Goal: Information Seeking & Learning: Learn about a topic

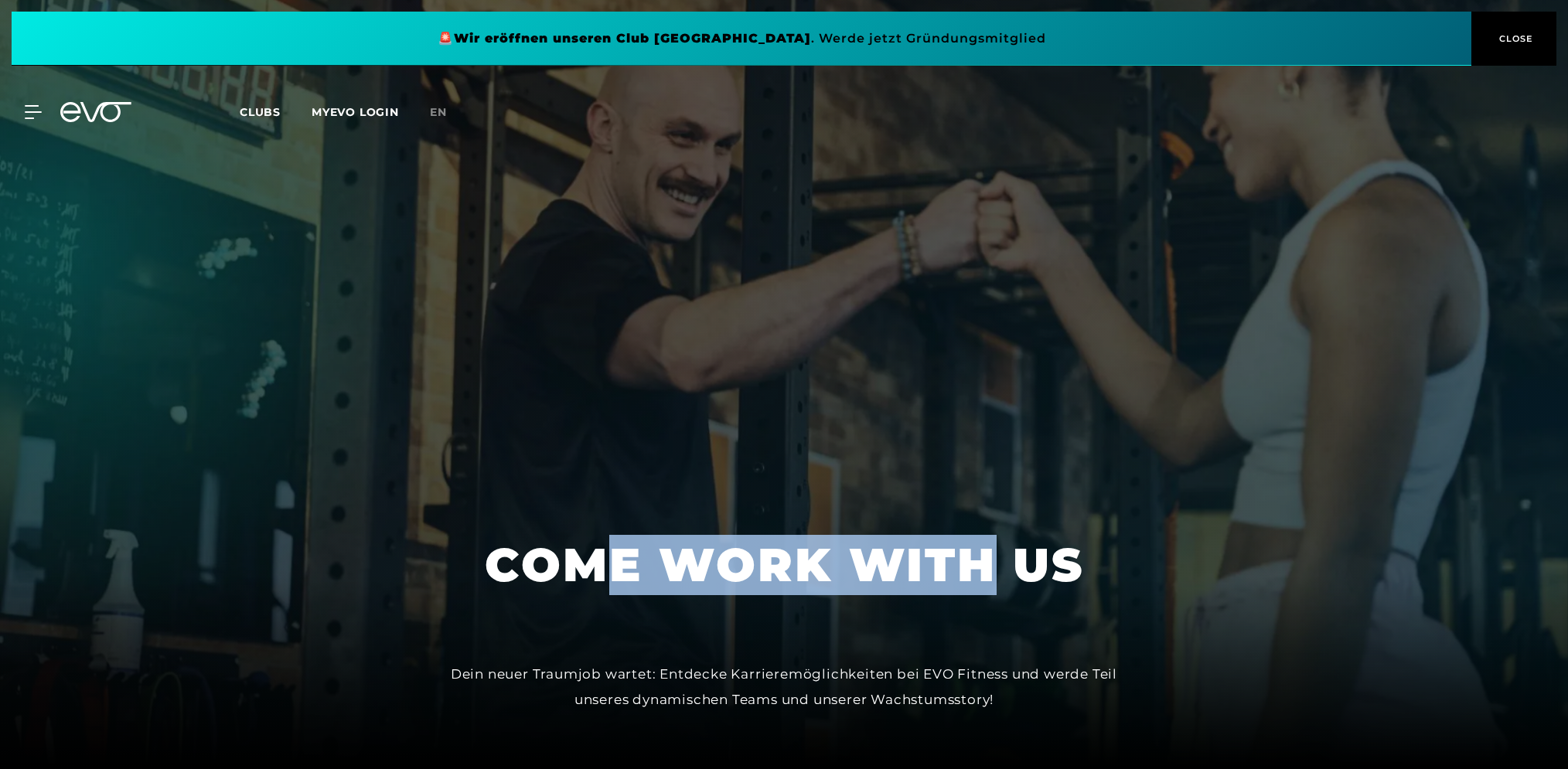
click at [979, 573] on h1 "COME WORK WITH US" at bounding box center [784, 565] width 599 height 61
click at [893, 583] on h1 "COME WORK WITH US" at bounding box center [784, 565] width 599 height 61
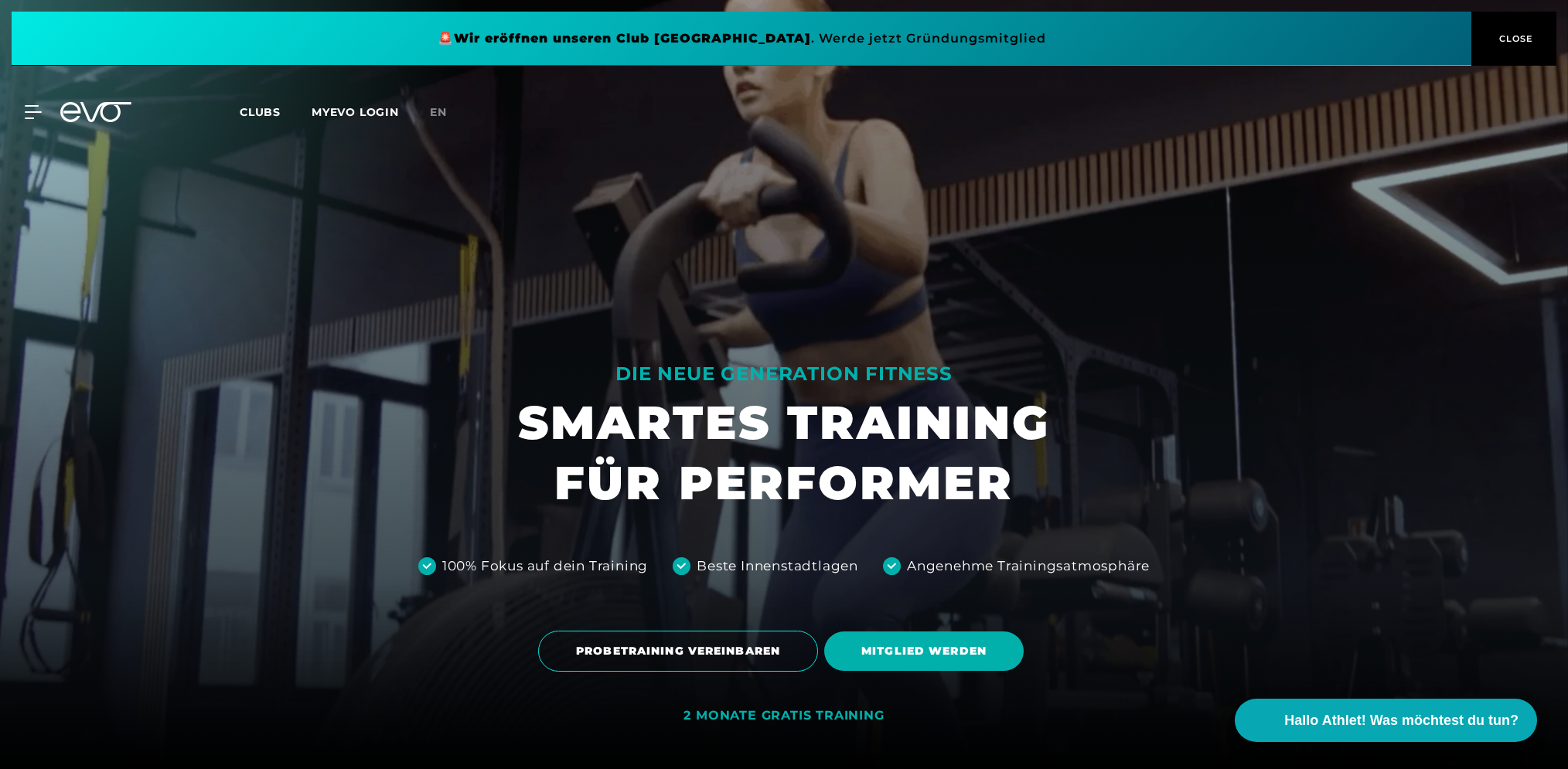
click at [256, 112] on span "Clubs" at bounding box center [260, 112] width 41 height 14
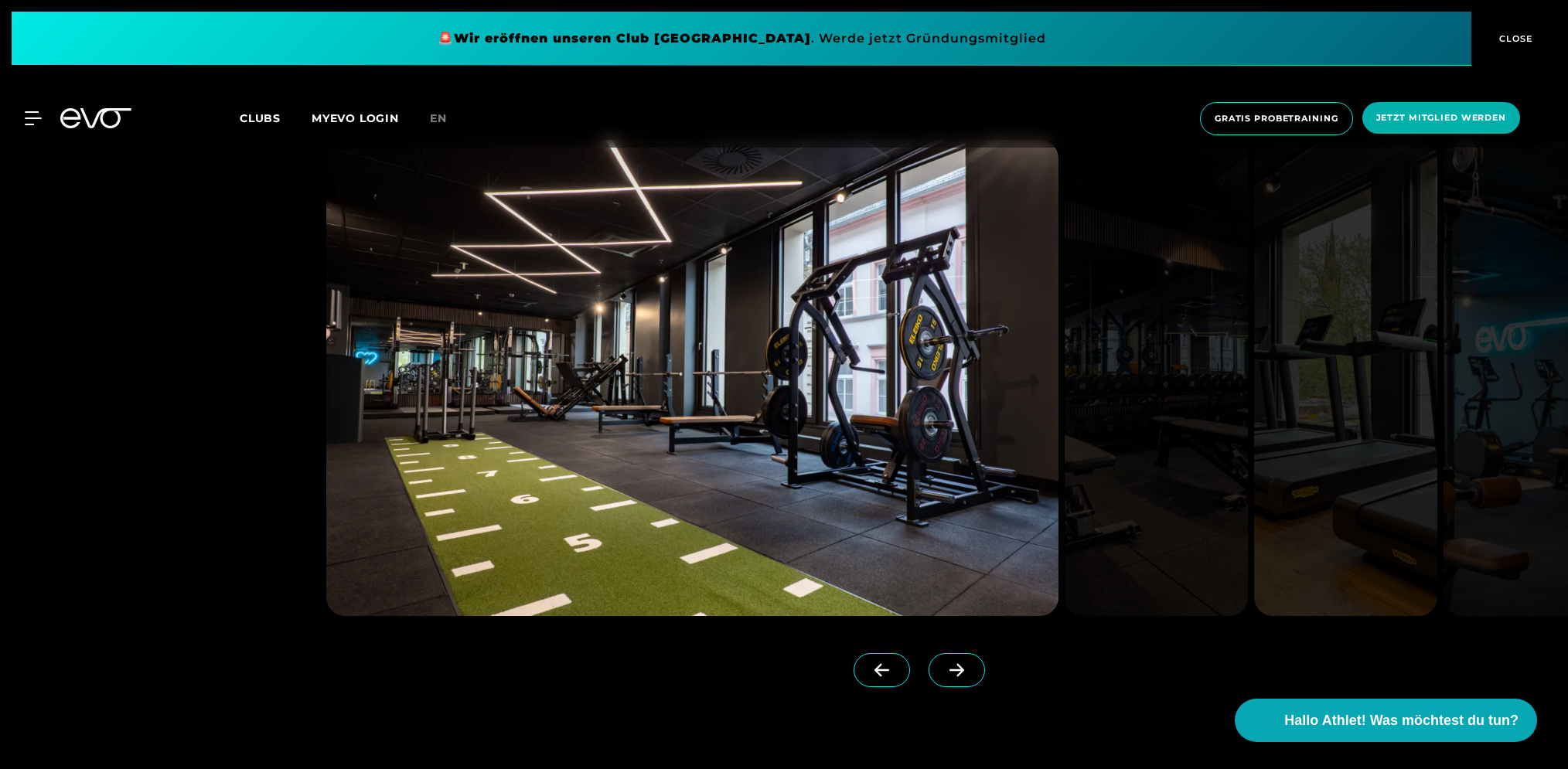
scroll to position [4489, 0]
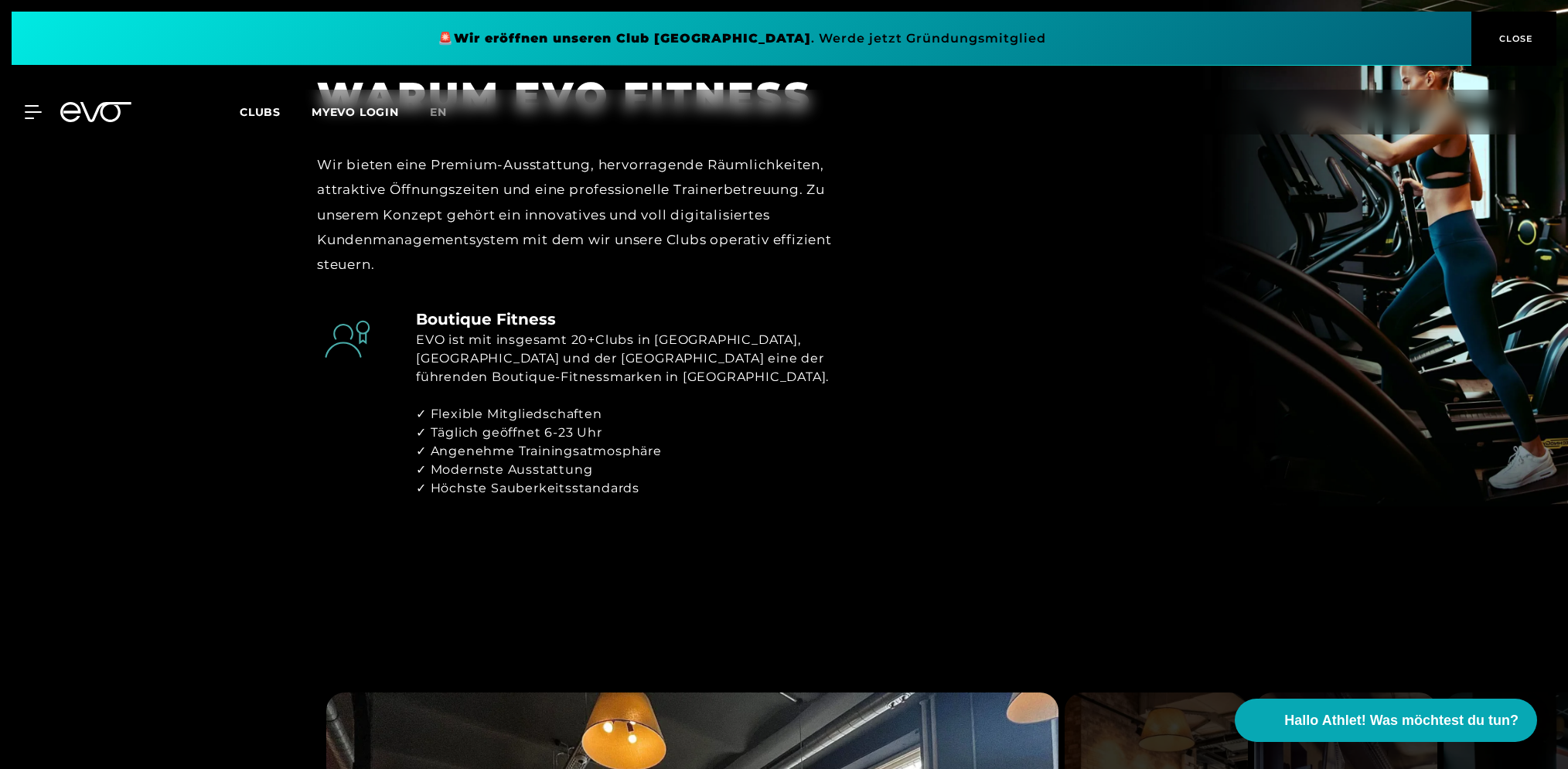
scroll to position [730, 0]
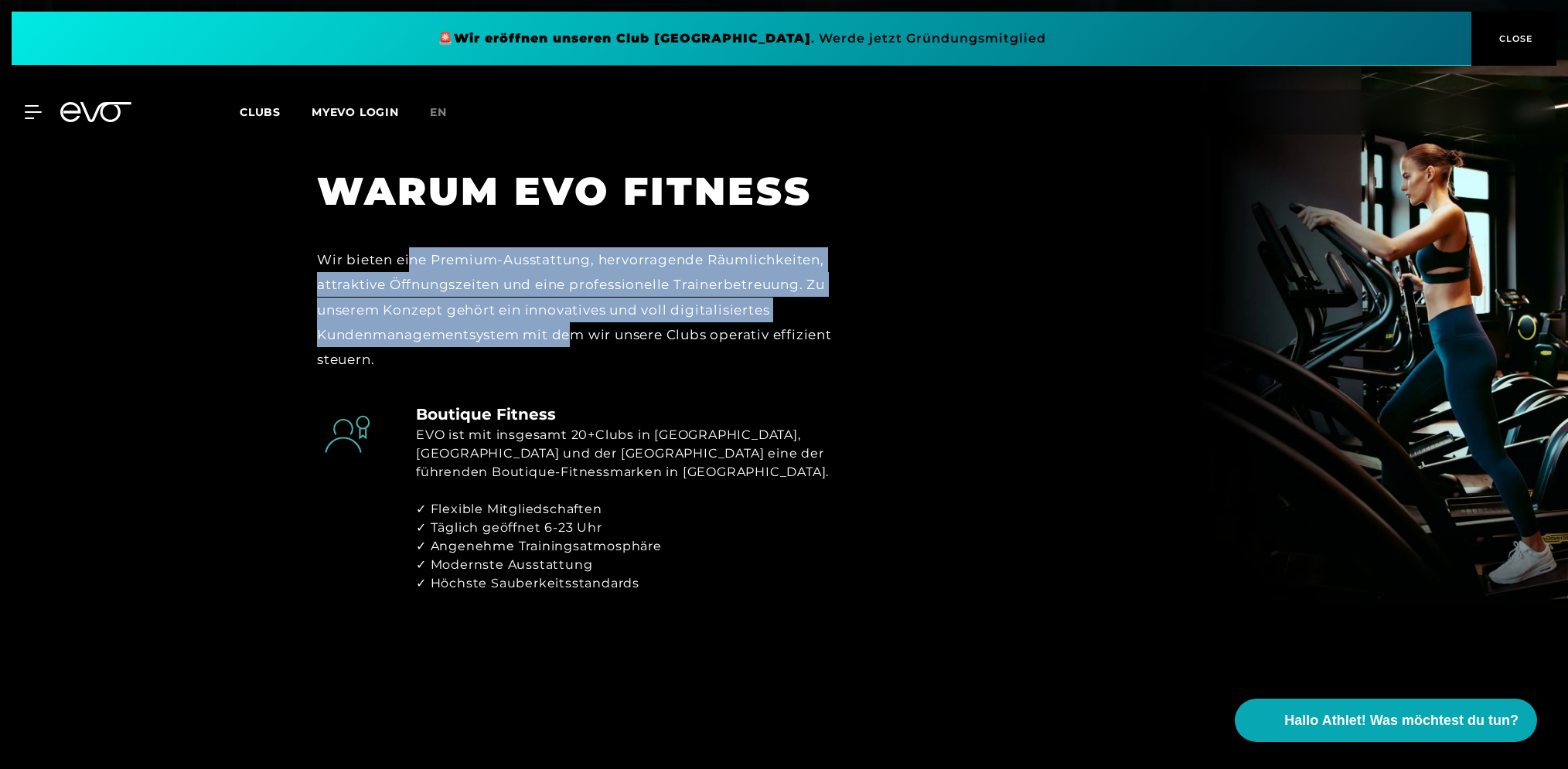
drag, startPoint x: 434, startPoint y: 272, endPoint x: 579, endPoint y: 345, distance: 162.3
click at [579, 345] on div "Wir bieten eine Premium-Ausstattung, hervorragende Räumlichkeiten, attraktive Ö…" at bounding box center [583, 310] width 532 height 125
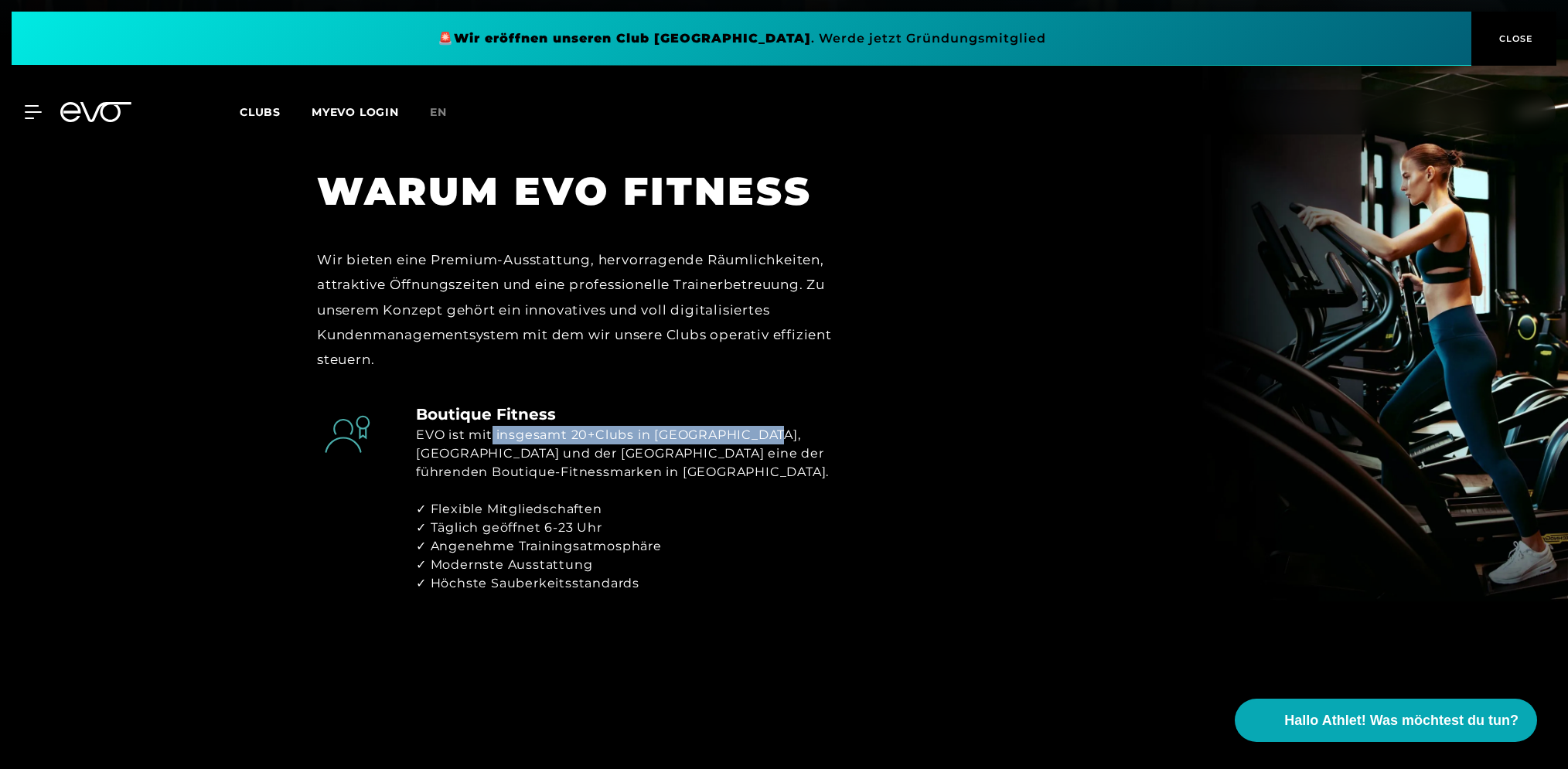
drag, startPoint x: 494, startPoint y: 433, endPoint x: 766, endPoint y: 433, distance: 272.0
click at [766, 433] on div "EVO ist mit insgesamt 20+Clubs in Deutschland, Österreich und der Schweiz eine …" at bounding box center [632, 453] width 433 height 55
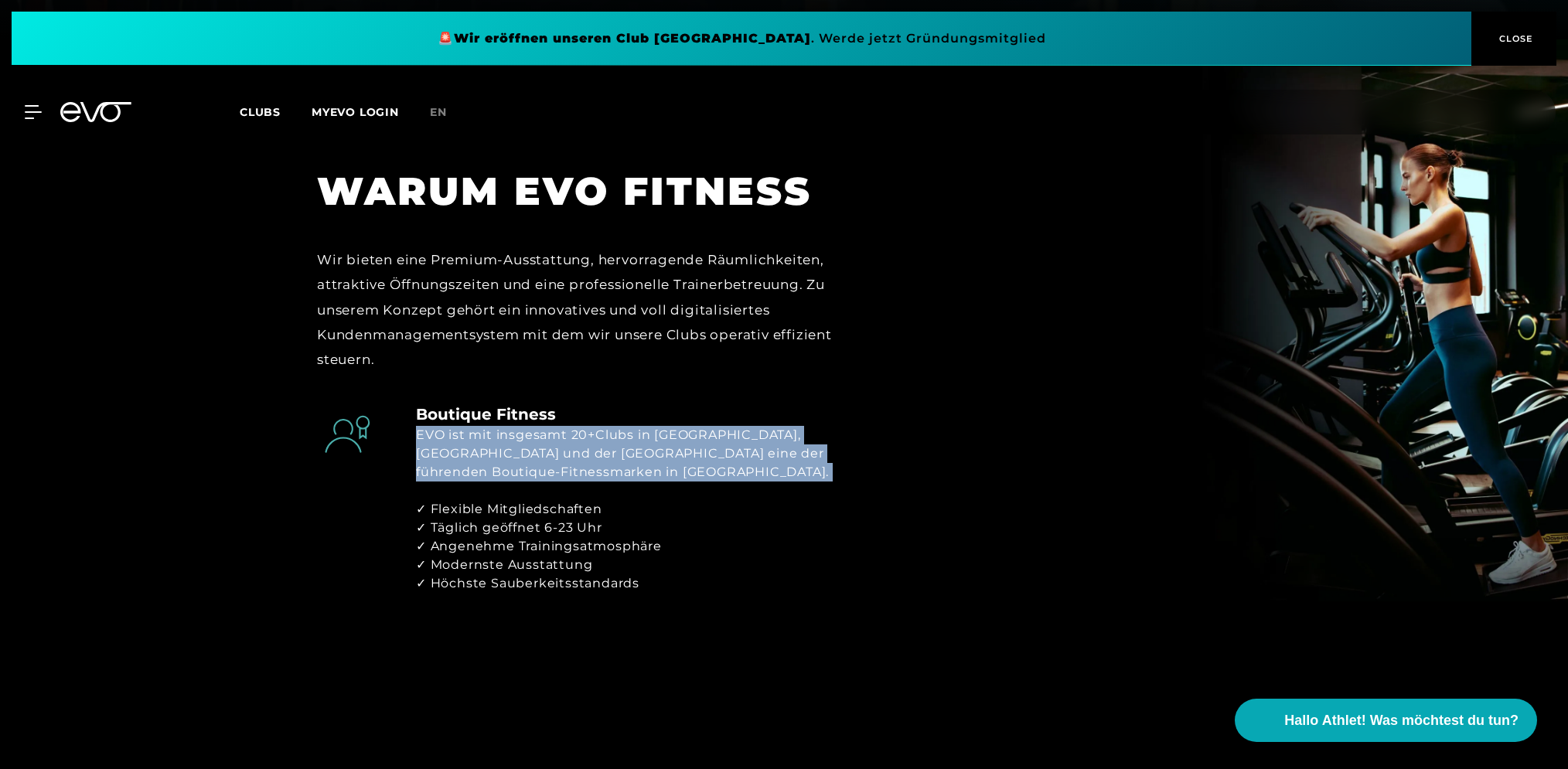
click at [766, 433] on div "EVO ist mit insgesamt 20+Clubs in Deutschland, Österreich und der Schweiz eine …" at bounding box center [632, 453] width 433 height 55
click at [715, 474] on div "EVO ist mit insgesamt 20+Clubs in Deutschland, Österreich und der Schweiz eine …" at bounding box center [632, 453] width 433 height 55
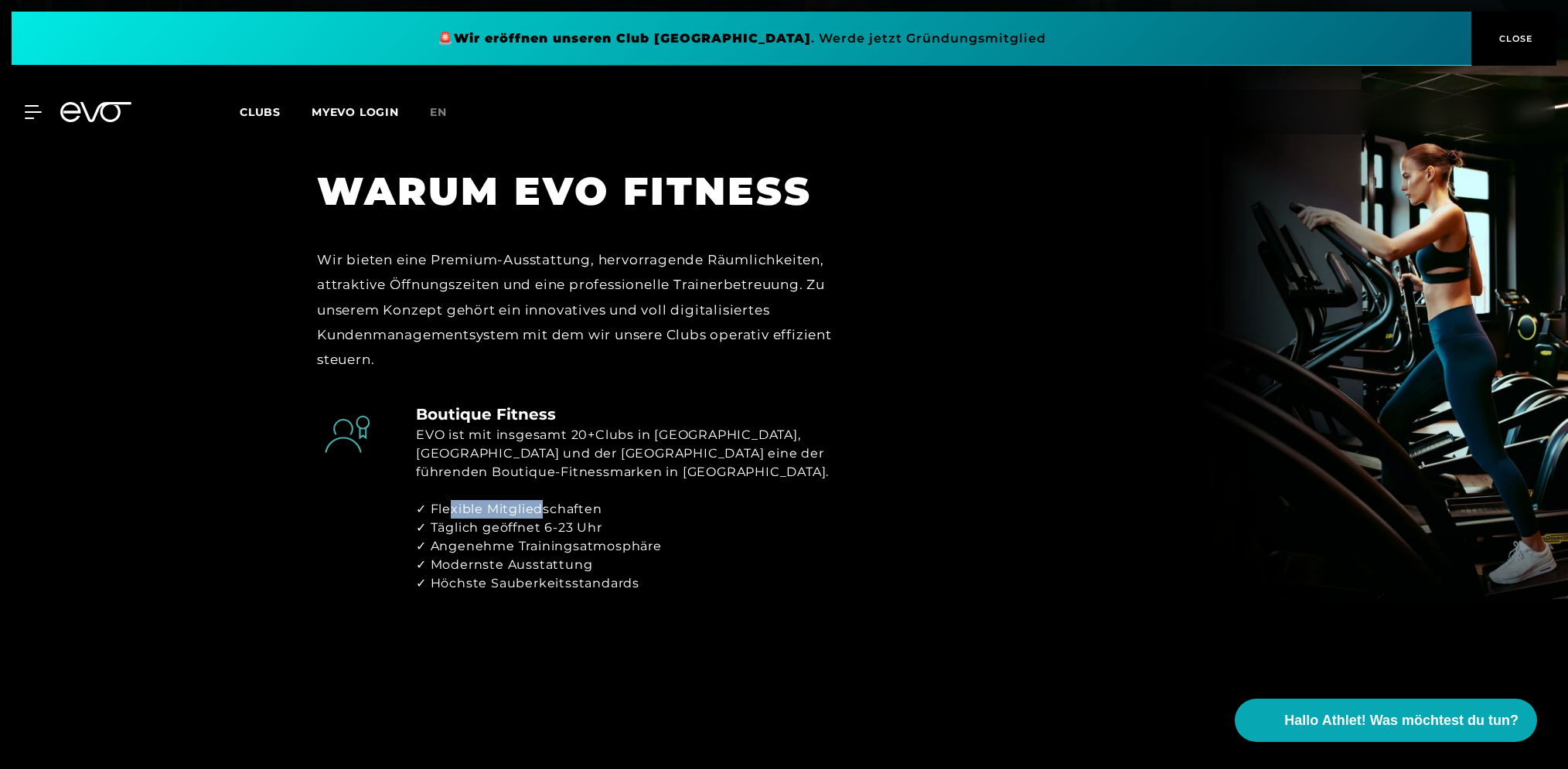
drag, startPoint x: 450, startPoint y: 509, endPoint x: 538, endPoint y: 511, distance: 88.0
click at [545, 509] on div "✓ Flexible Mitgliedschaften ✓ Täglich geöffnet 6-23 Uhr ✓ Angenehme Trainingsat…" at bounding box center [538, 547] width 246 height 93
drag, startPoint x: 469, startPoint y: 530, endPoint x: 581, endPoint y: 528, distance: 112.0
click at [581, 529] on div "✓ Flexible Mitgliedschaften ✓ Täglich geöffnet 6-23 Uhr ✓ Angenehme Trainingsat…" at bounding box center [538, 547] width 246 height 93
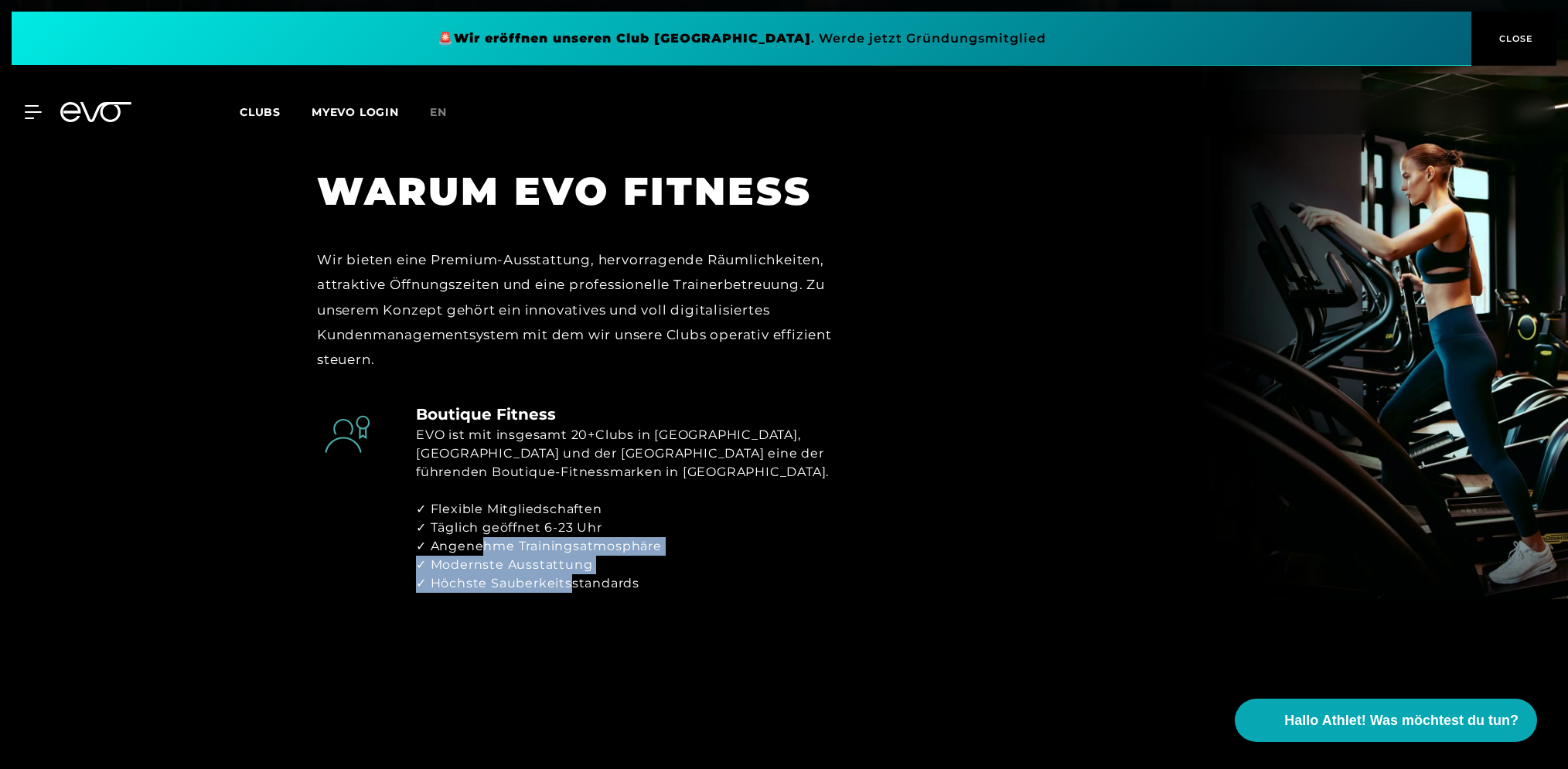
drag, startPoint x: 479, startPoint y: 547, endPoint x: 567, endPoint y: 590, distance: 97.9
click at [567, 590] on div "✓ Flexible Mitgliedschaften ✓ Täglich geöffnet 6-23 Uhr ✓ Angenehme Trainingsat…" at bounding box center [538, 547] width 246 height 93
drag, startPoint x: 574, startPoint y: 587, endPoint x: 586, endPoint y: 579, distance: 14.4
click at [574, 587] on div "✓ Flexible Mitgliedschaften ✓ Täglich geöffnet 6-23 Uhr ✓ Angenehme Trainingsat…" at bounding box center [538, 547] width 246 height 93
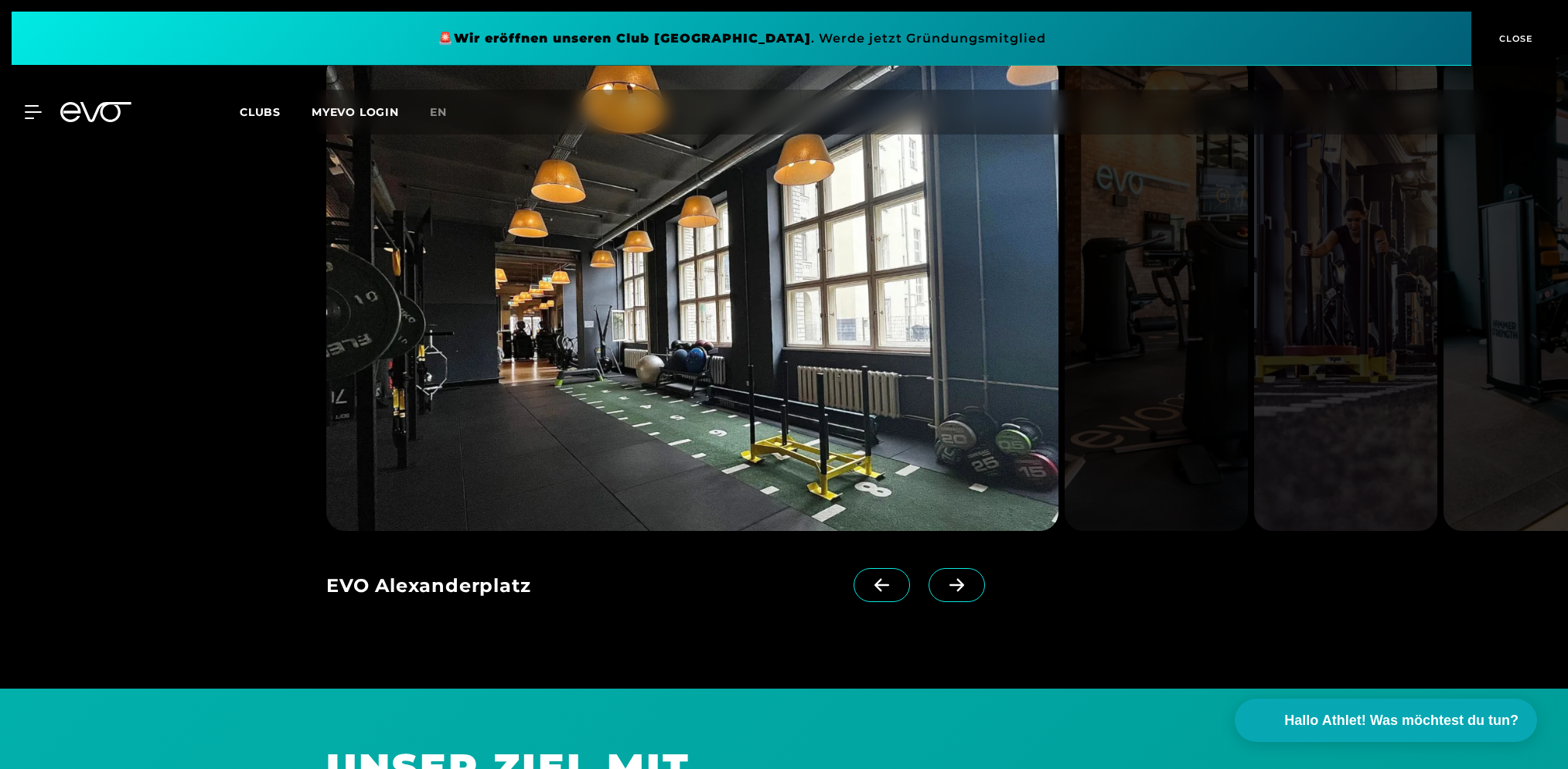
scroll to position [1395, 0]
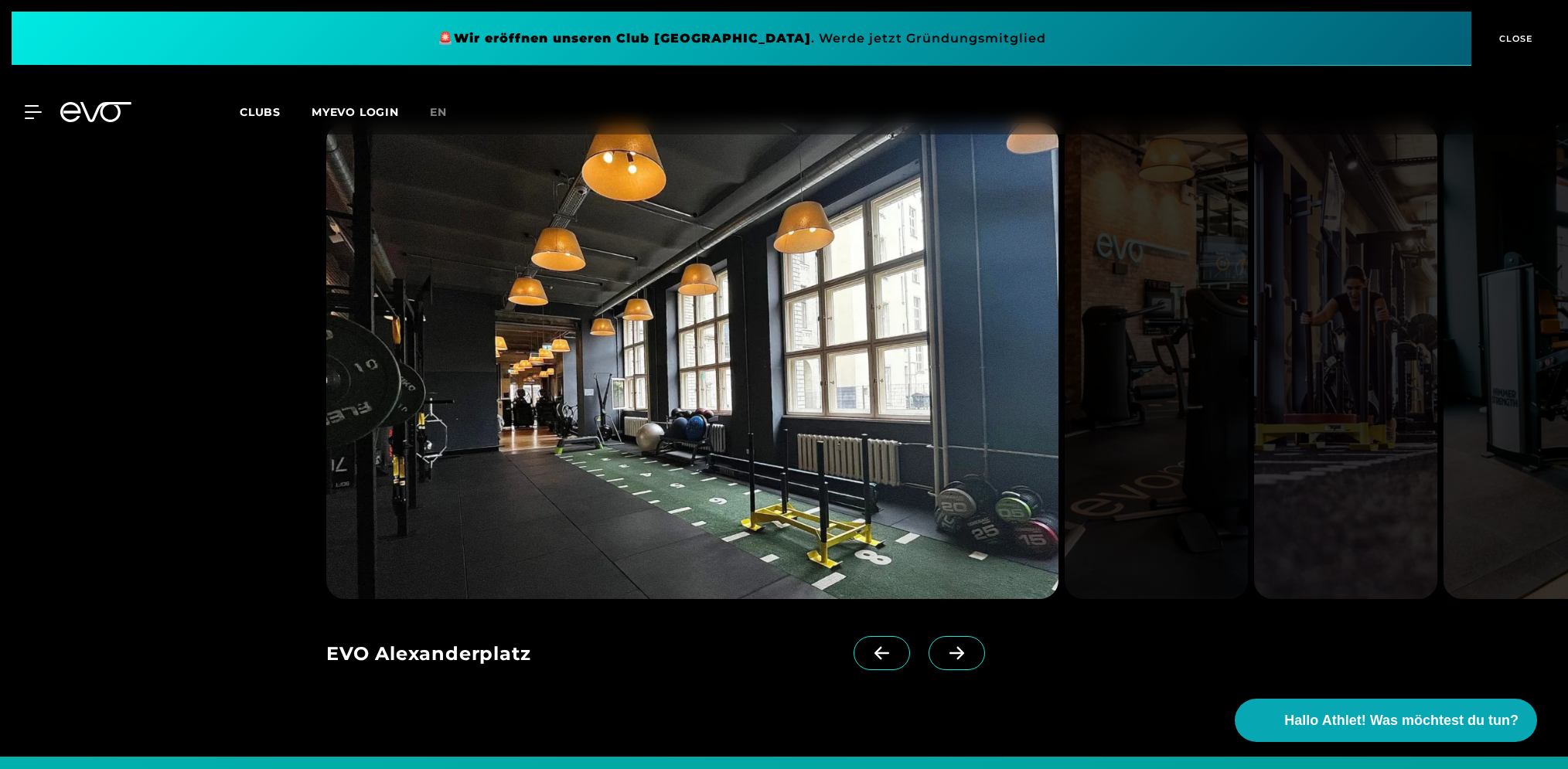
click at [950, 652] on icon at bounding box center [957, 653] width 15 height 13
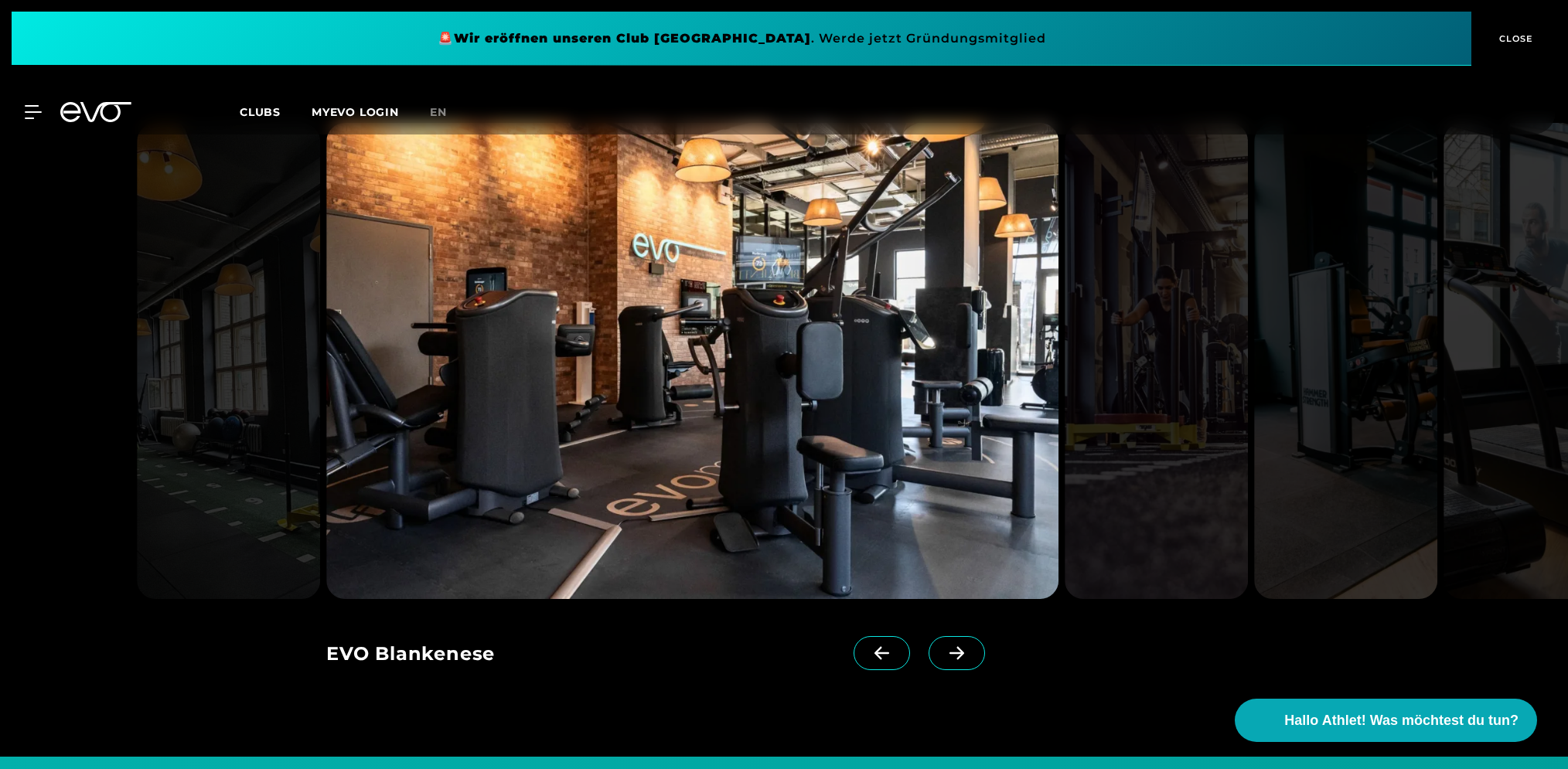
click at [945, 651] on icon at bounding box center [957, 653] width 27 height 14
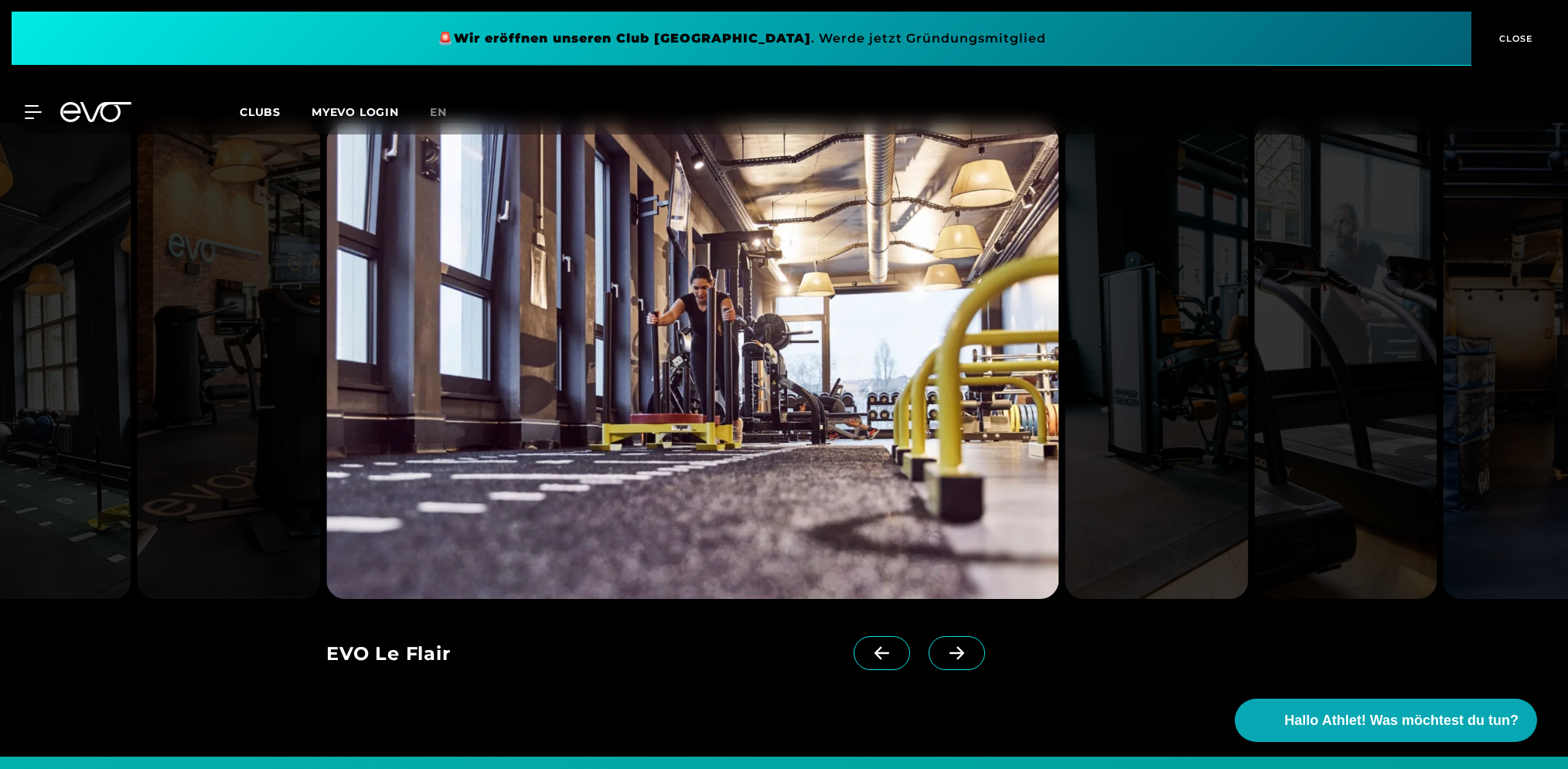
click at [945, 651] on icon at bounding box center [957, 653] width 27 height 14
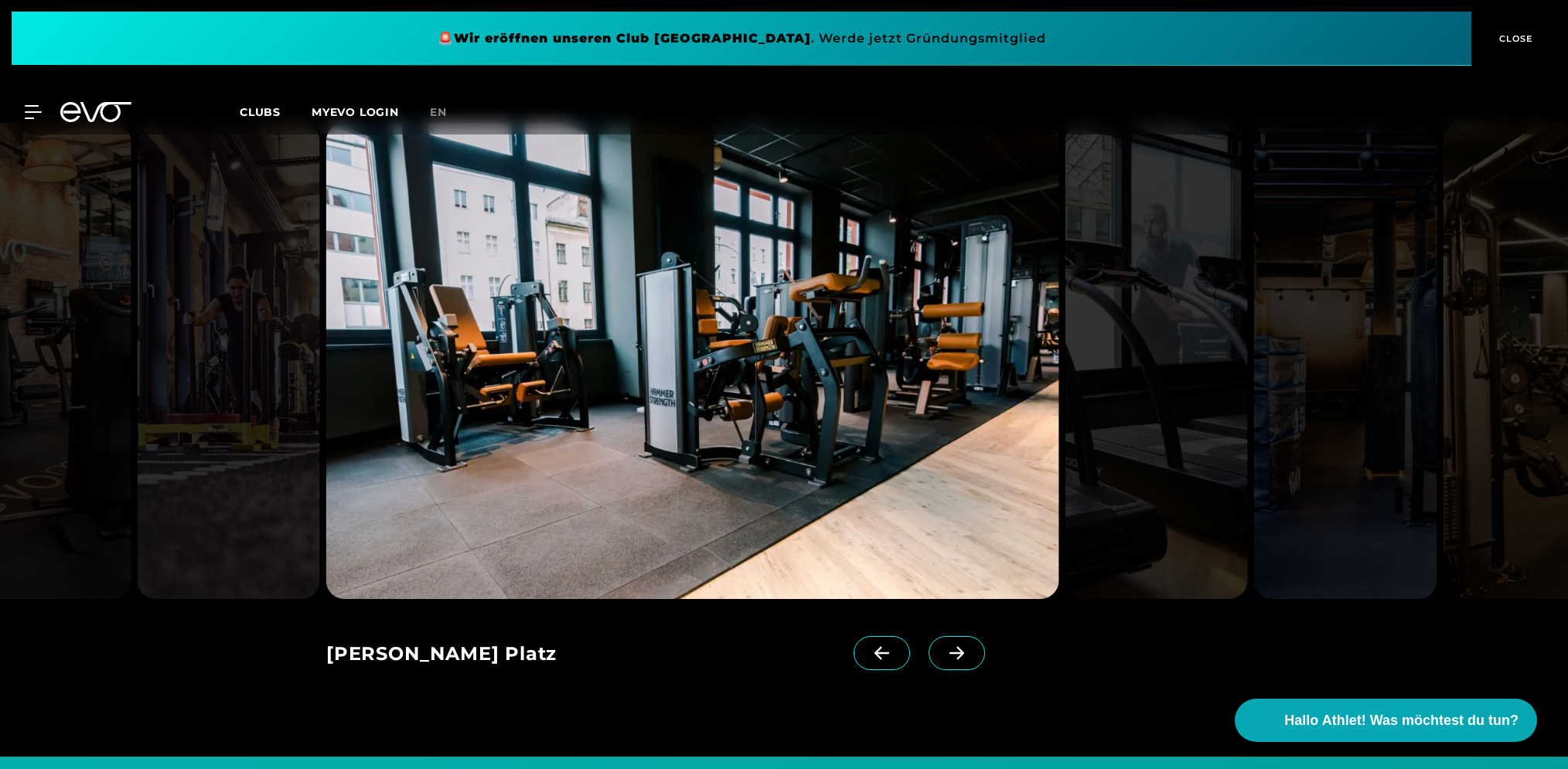
click at [945, 651] on icon at bounding box center [957, 653] width 27 height 14
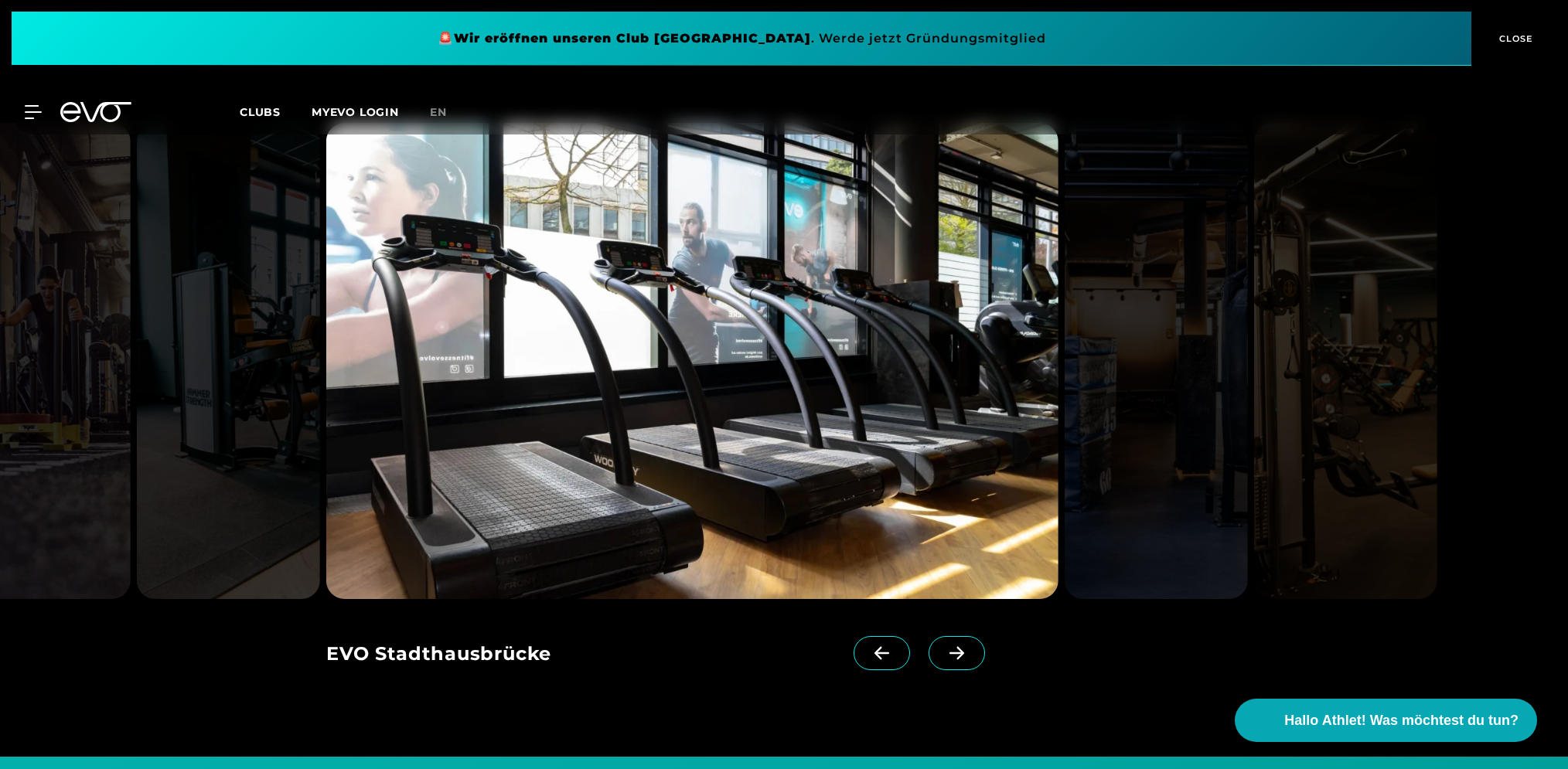
click at [945, 651] on icon at bounding box center [957, 653] width 27 height 14
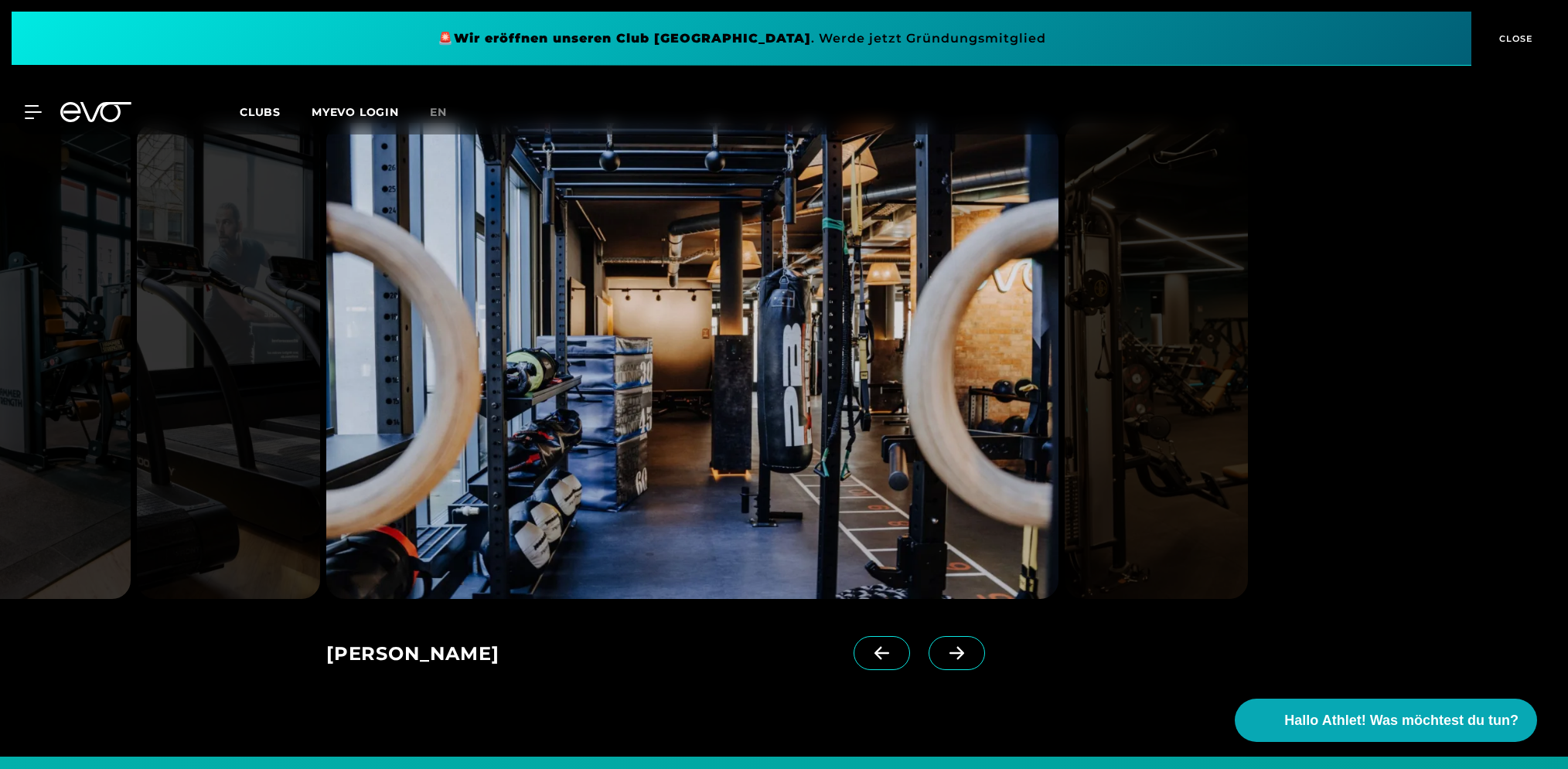
click at [945, 650] on icon at bounding box center [957, 653] width 27 height 14
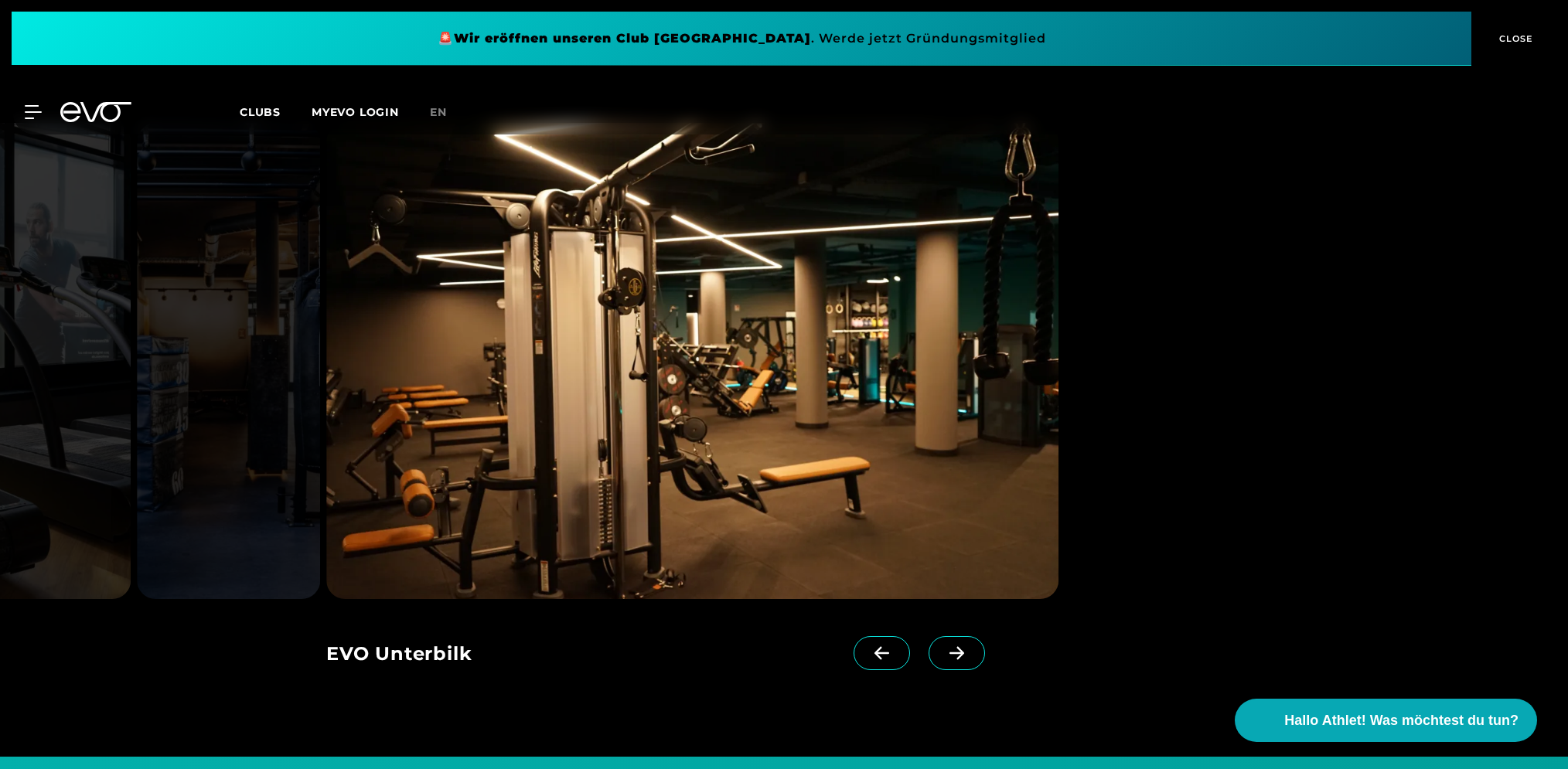
click at [945, 650] on icon at bounding box center [957, 653] width 27 height 14
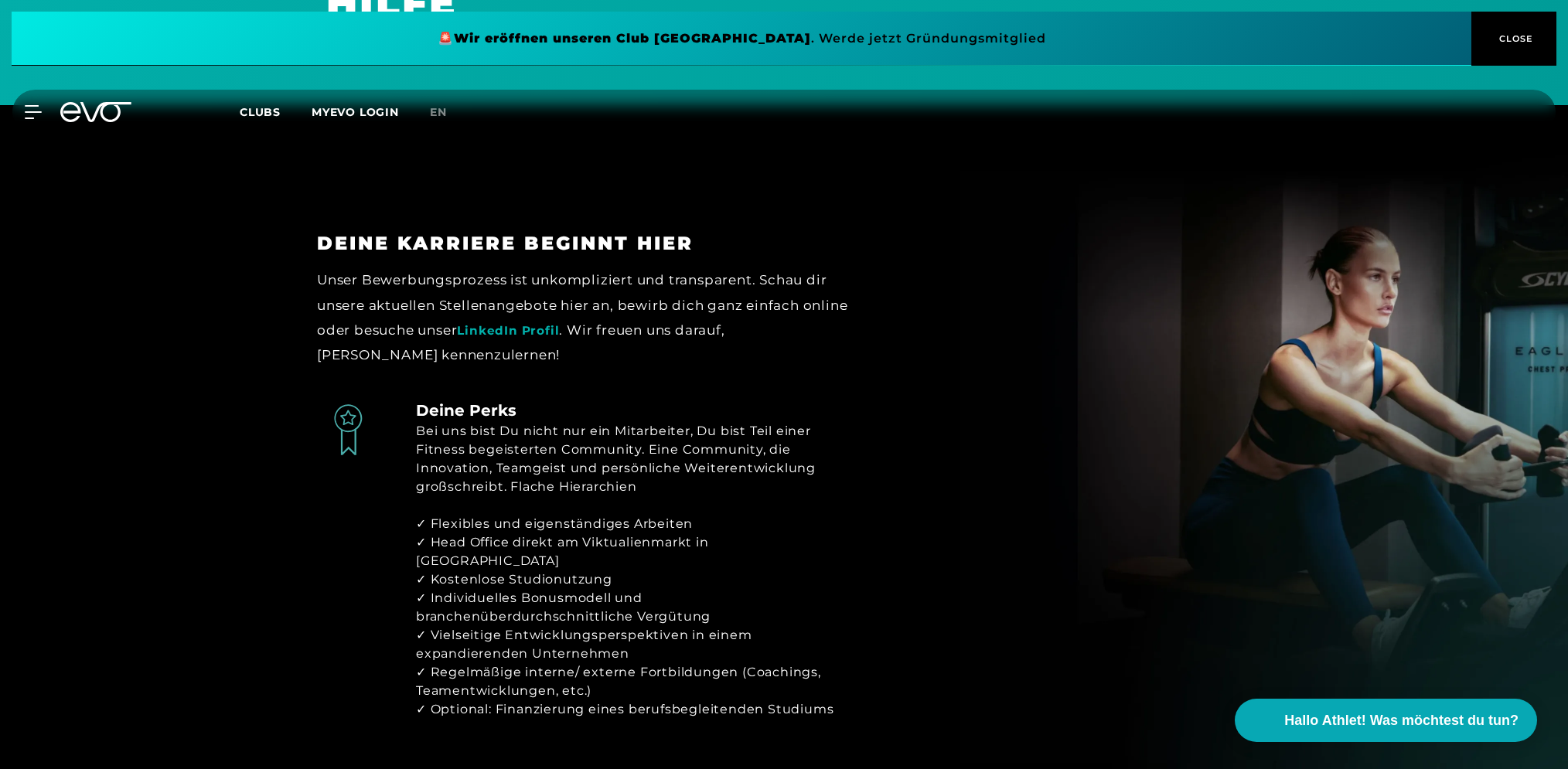
scroll to position [2338, 0]
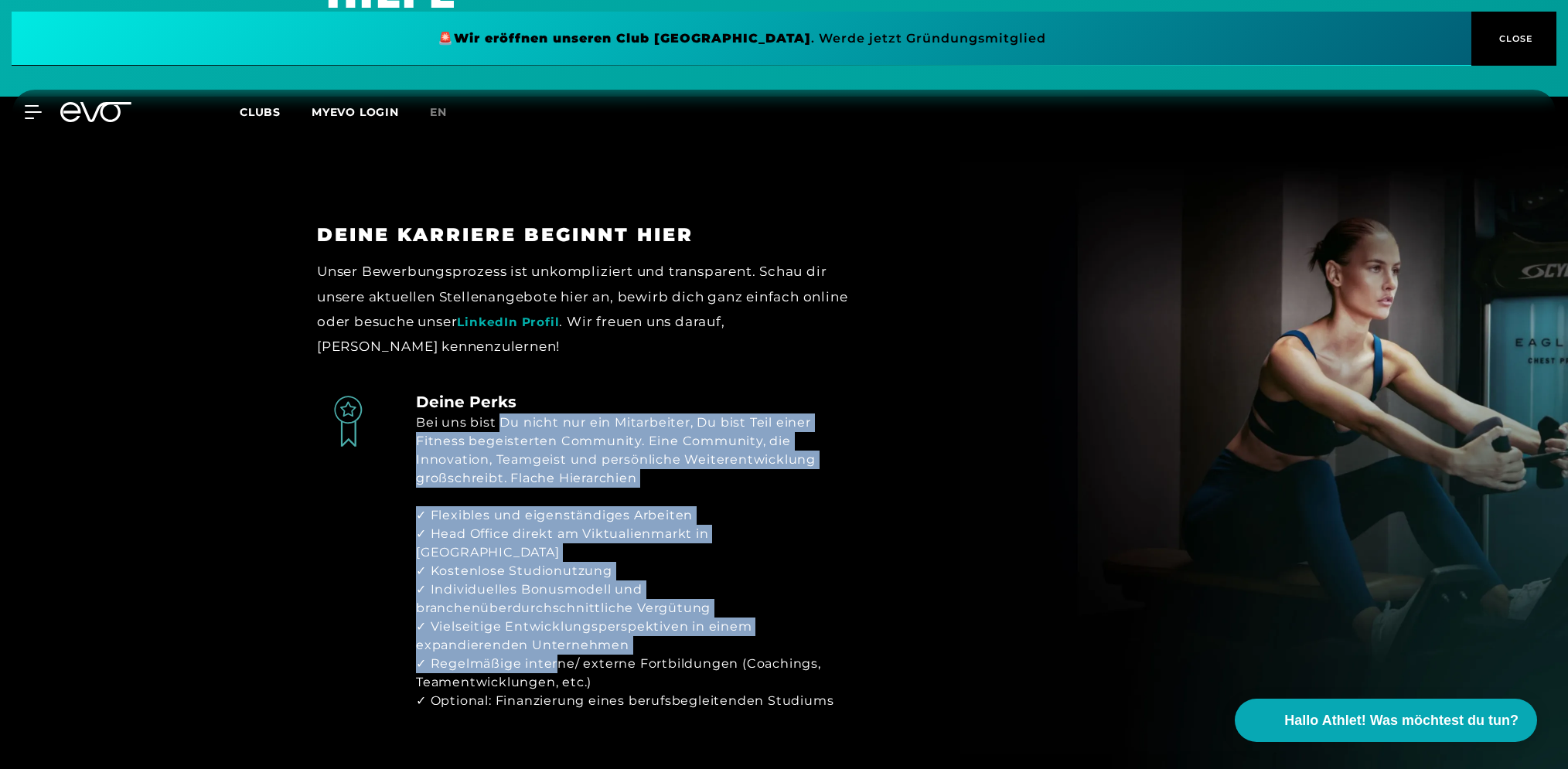
drag, startPoint x: 502, startPoint y: 393, endPoint x: 557, endPoint y: 611, distance: 224.8
click at [557, 611] on div "Deine Perks Bei uns bist Du nicht nur ein Mitarbeiter, Du bist Teil einer Fitne…" at bounding box center [632, 559] width 433 height 338
click at [557, 611] on div "✓ Flexibles und eigenständiges Arbeiten ✓ Head Office direkt am Viktualienmarkt…" at bounding box center [632, 609] width 433 height 204
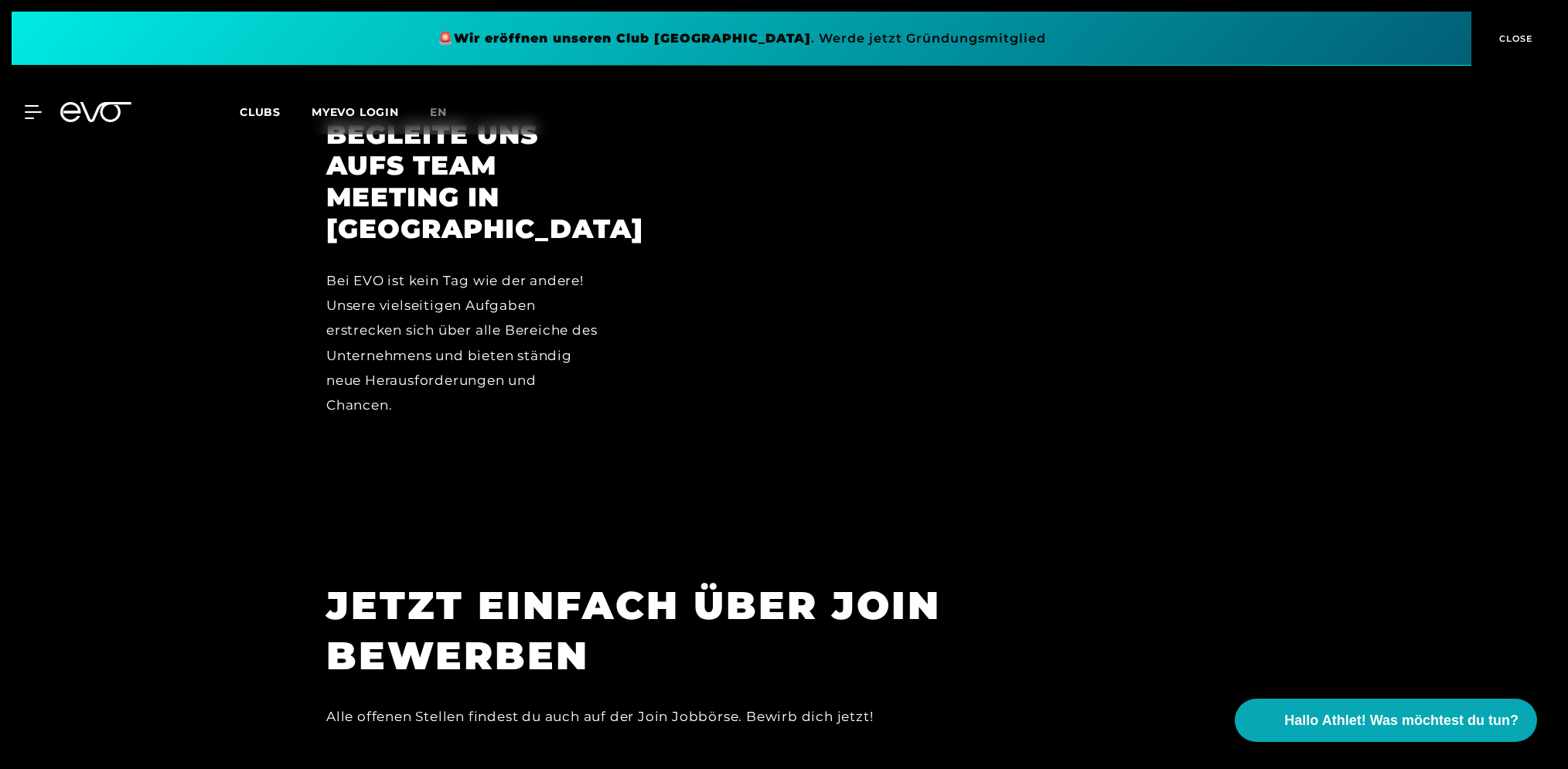
scroll to position [4608, 0]
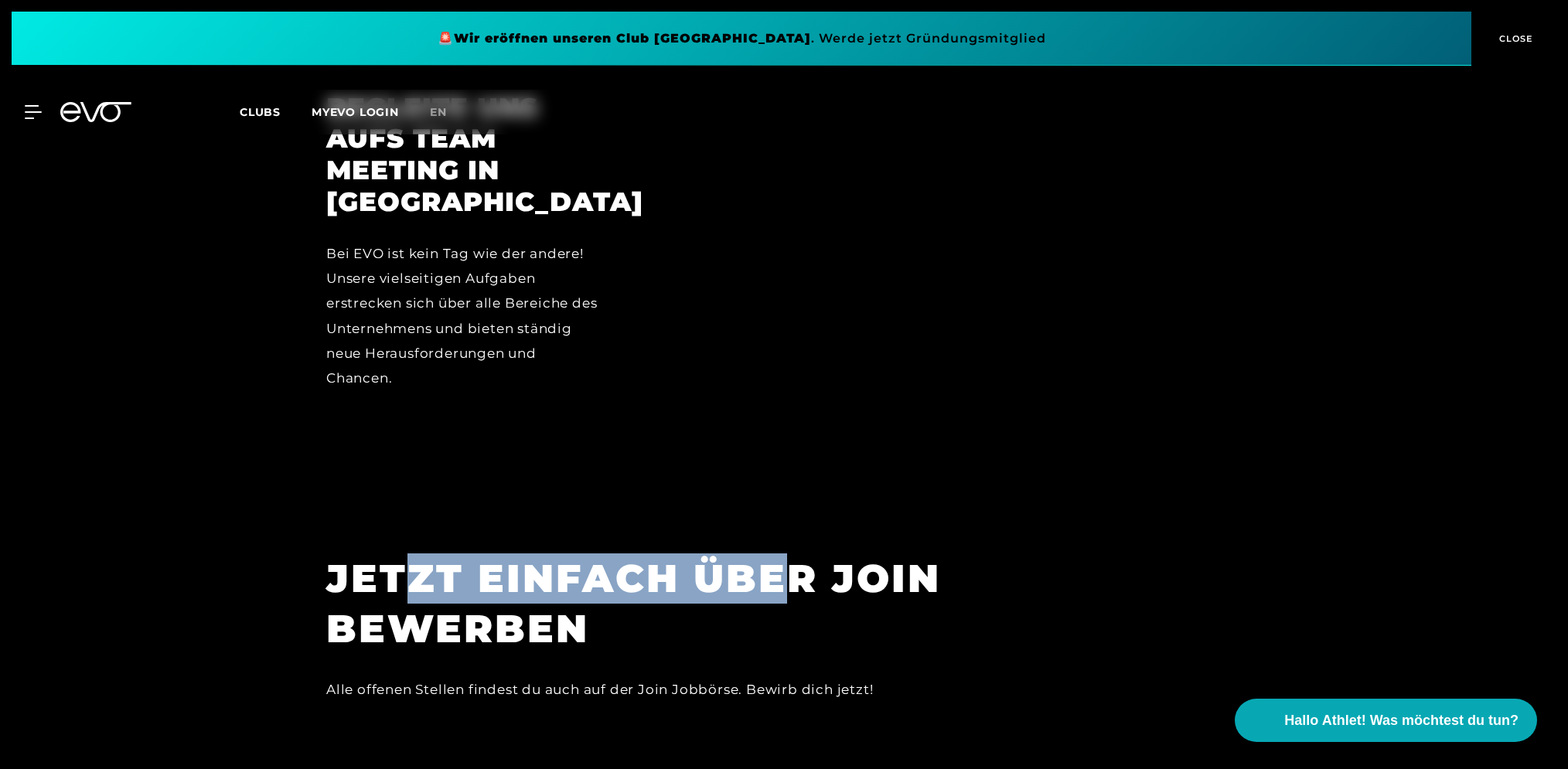
drag, startPoint x: 499, startPoint y: 532, endPoint x: 789, endPoint y: 526, distance: 290.1
click at [789, 553] on h1 "JETZT EINFACH ÜBER JOIN BEWERBEN" at bounding box center [674, 603] width 696 height 101
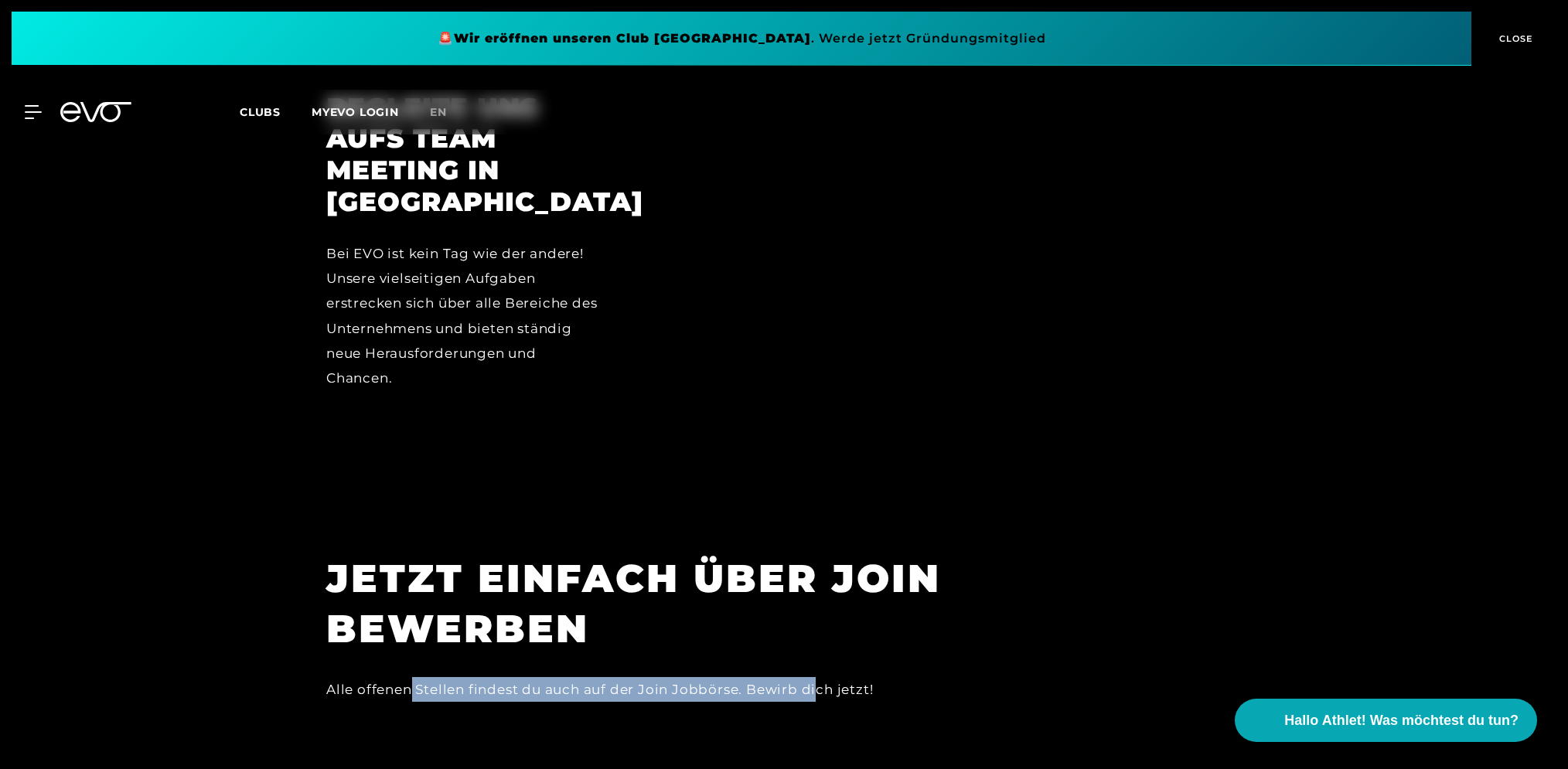
drag, startPoint x: 411, startPoint y: 633, endPoint x: 818, endPoint y: 636, distance: 407.0
click at [818, 677] on div "Alle offenen Stellen findest du auch auf der Join Jobbörse. Bewirb dich jetzt!" at bounding box center [674, 689] width 696 height 25
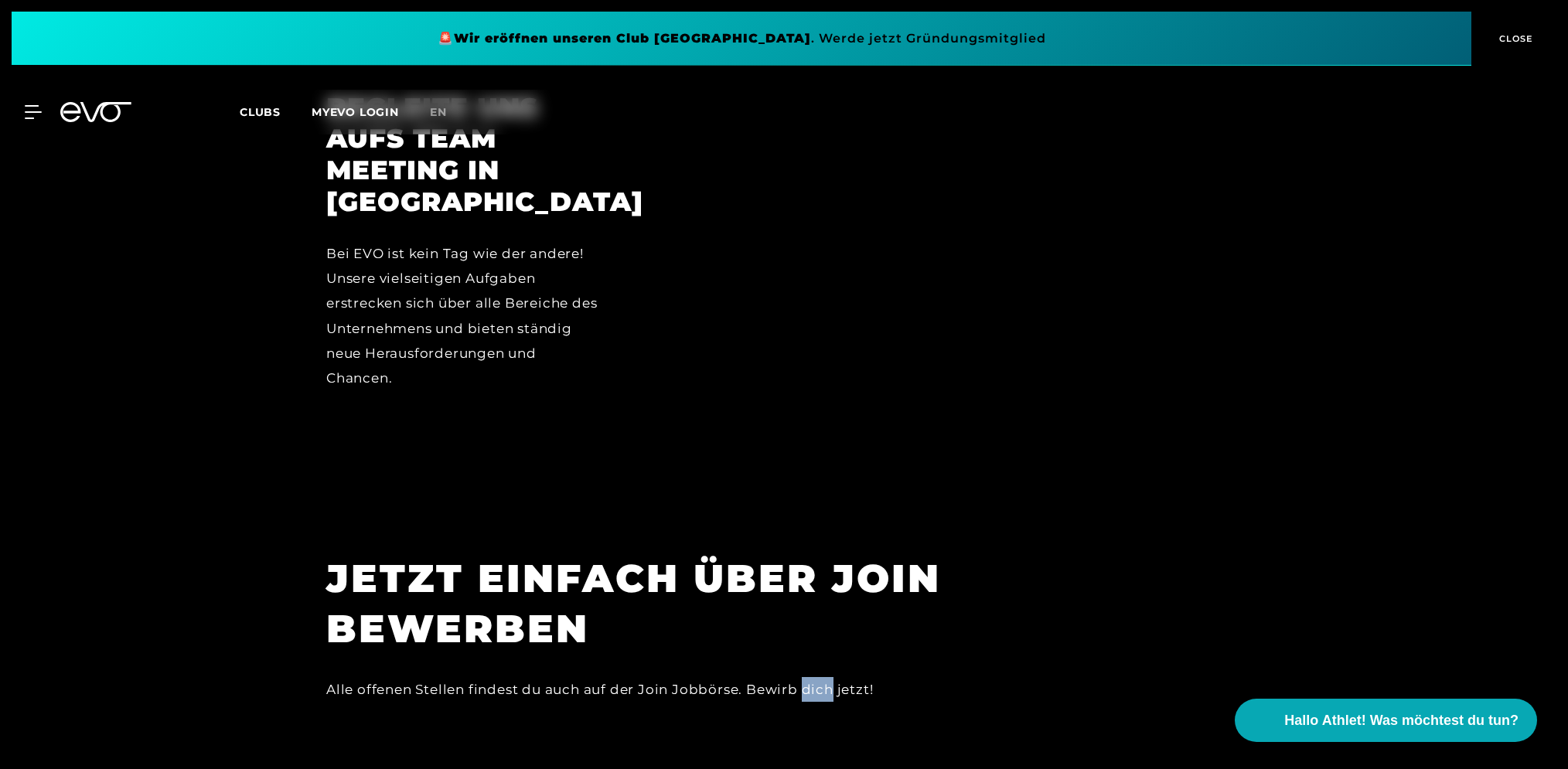
click at [818, 677] on div "Alle offenen Stellen findest du auch auf der Join Jobbörse. Bewirb dich jetzt!" at bounding box center [674, 689] width 696 height 25
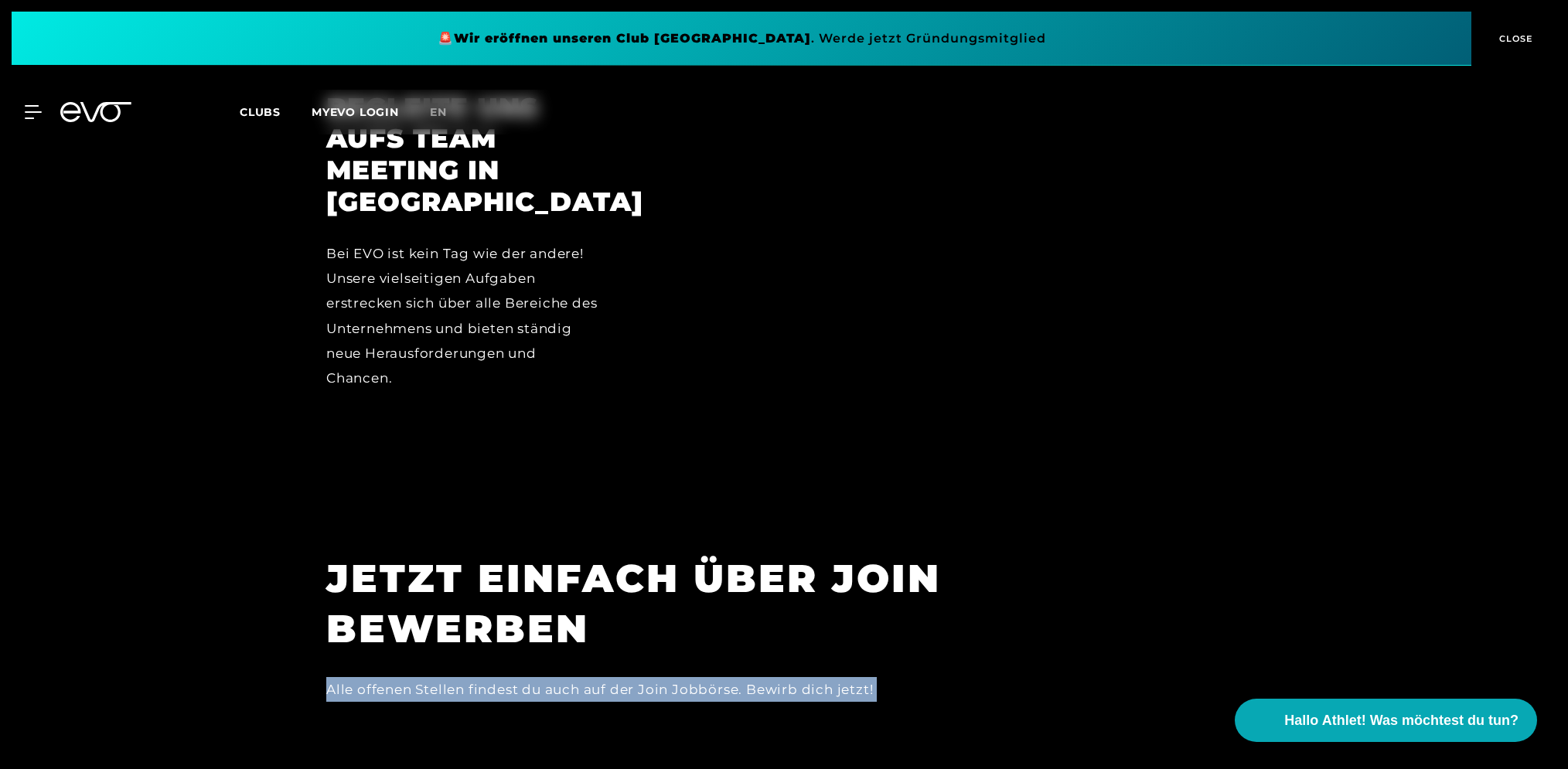
click at [818, 677] on div "Alle offenen Stellen findest du auch auf der Join Jobbörse. Bewirb dich jetzt!" at bounding box center [674, 689] width 696 height 25
click at [723, 677] on div "Alle offenen Stellen findest du auch auf der Join Jobbörse. Bewirb dich jetzt!" at bounding box center [674, 689] width 696 height 25
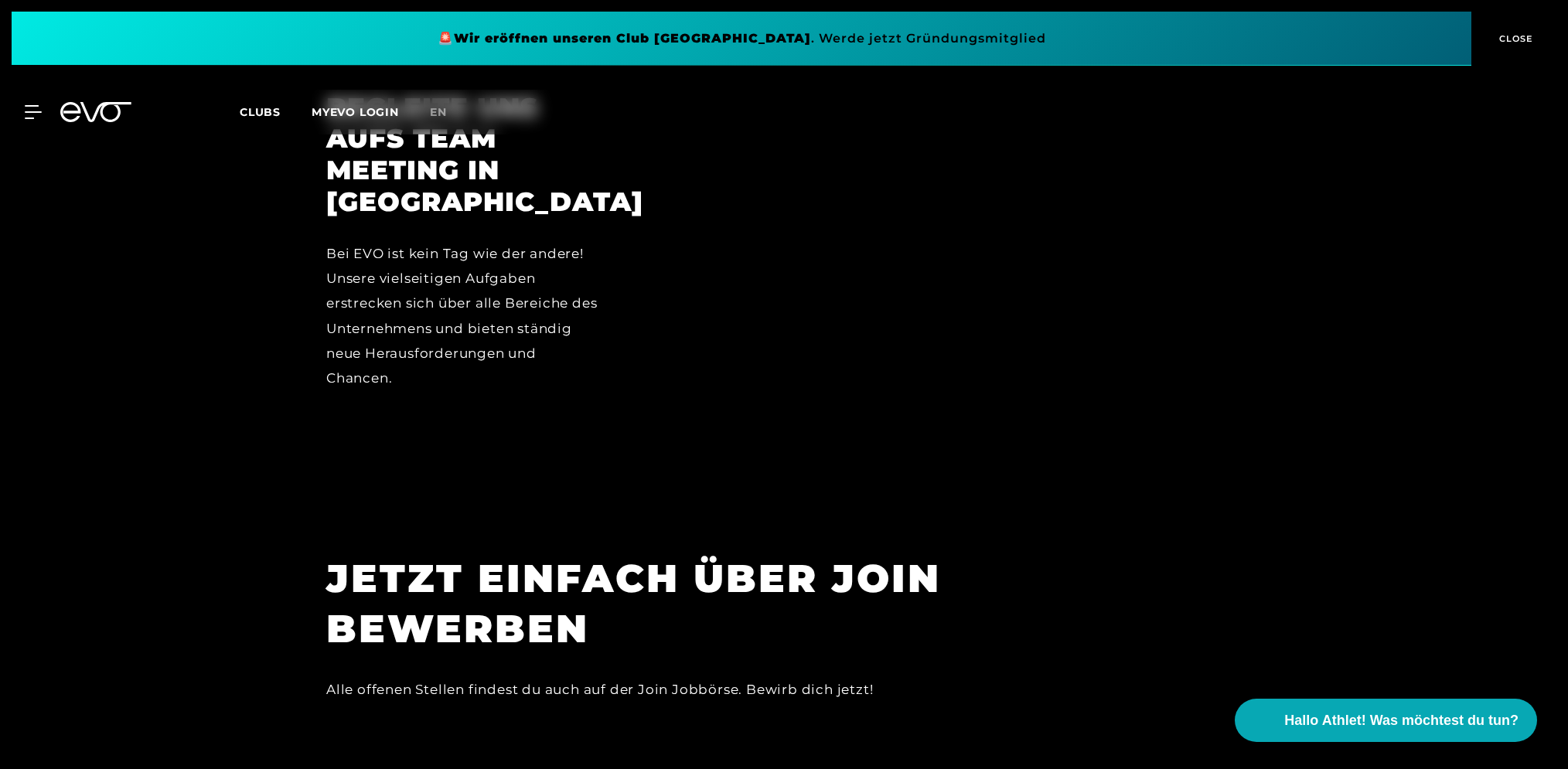
scroll to position [4981, 0]
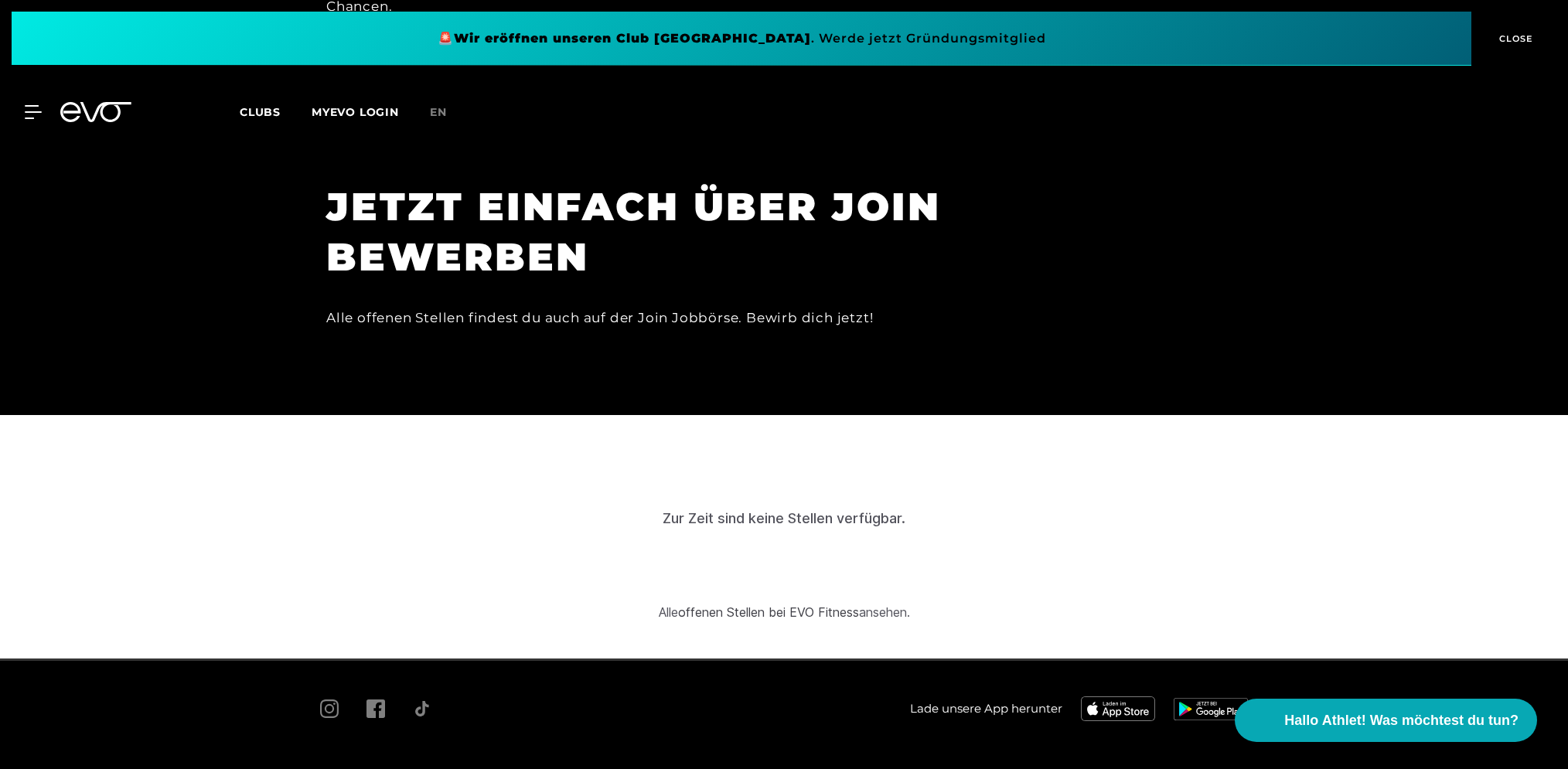
click at [860, 603] on div "Alle offenen Stellen bei EVO Fitness ansehen." at bounding box center [784, 612] width 252 height 18
click at [849, 605] on link "offenen Stellen bei EVO Fitness" at bounding box center [768, 613] width 181 height 16
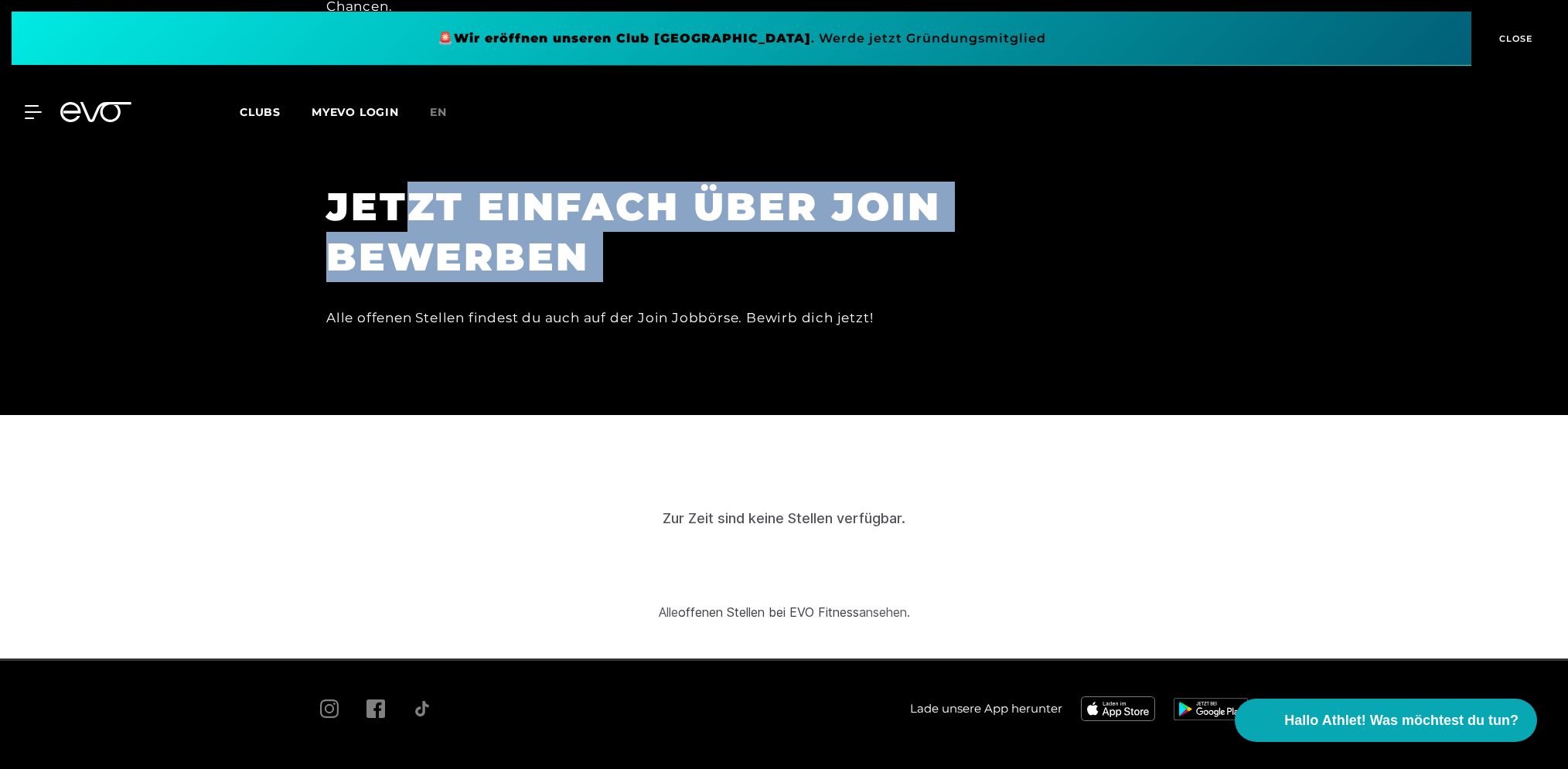
drag, startPoint x: 416, startPoint y: 151, endPoint x: 702, endPoint y: 239, distance: 299.2
click at [702, 239] on div "JETZT EINFACH ÜBER JOIN BEWERBEN Alle offenen Stellen findest du auch auf der J…" at bounding box center [674, 255] width 696 height 148
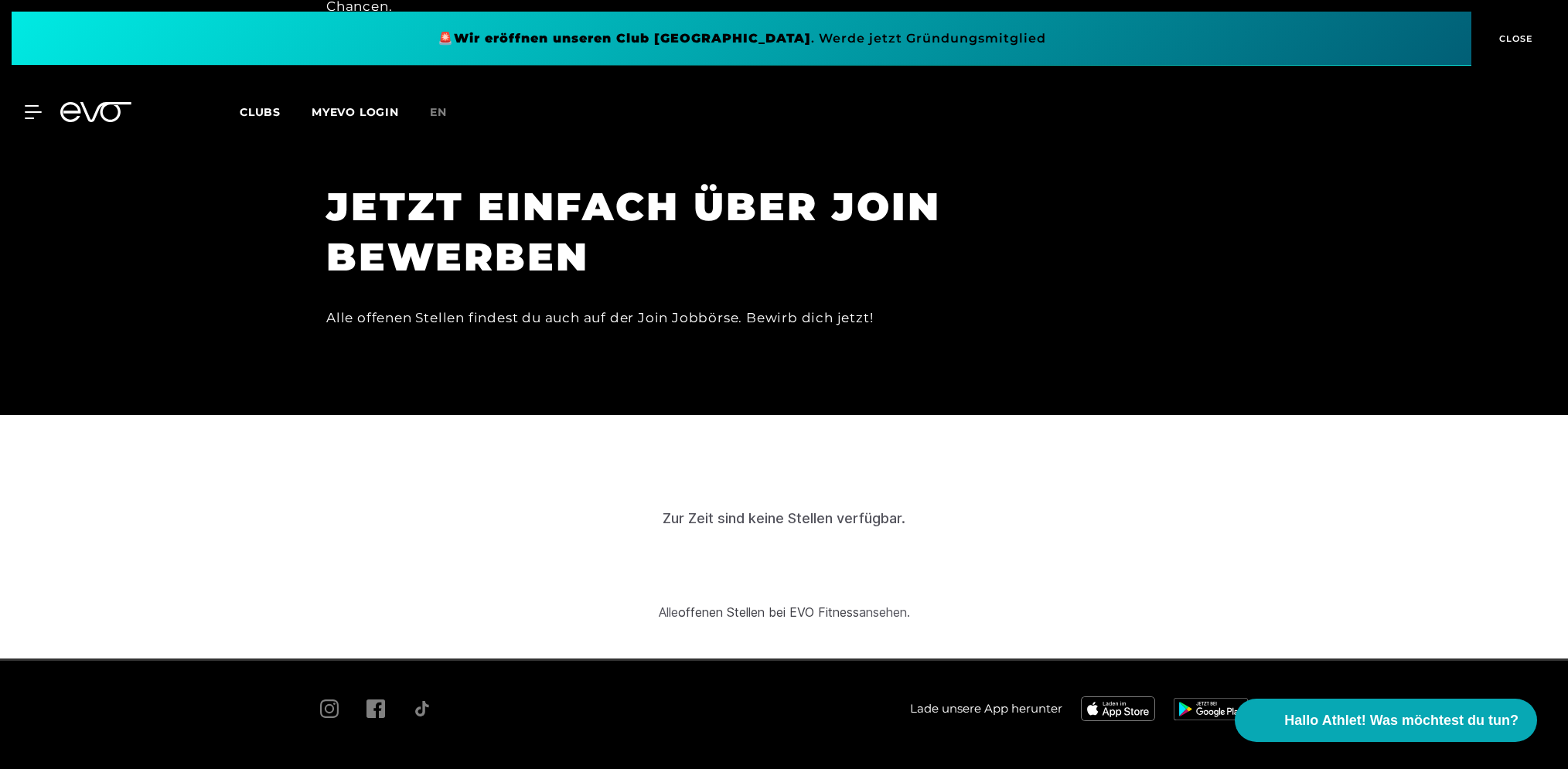
drag, startPoint x: 702, startPoint y: 239, endPoint x: 743, endPoint y: 253, distance: 43.3
click at [701, 239] on div "JETZT EINFACH ÜBER JOIN BEWERBEN Alle offenen Stellen findest du auch auf der J…" at bounding box center [674, 255] width 696 height 148
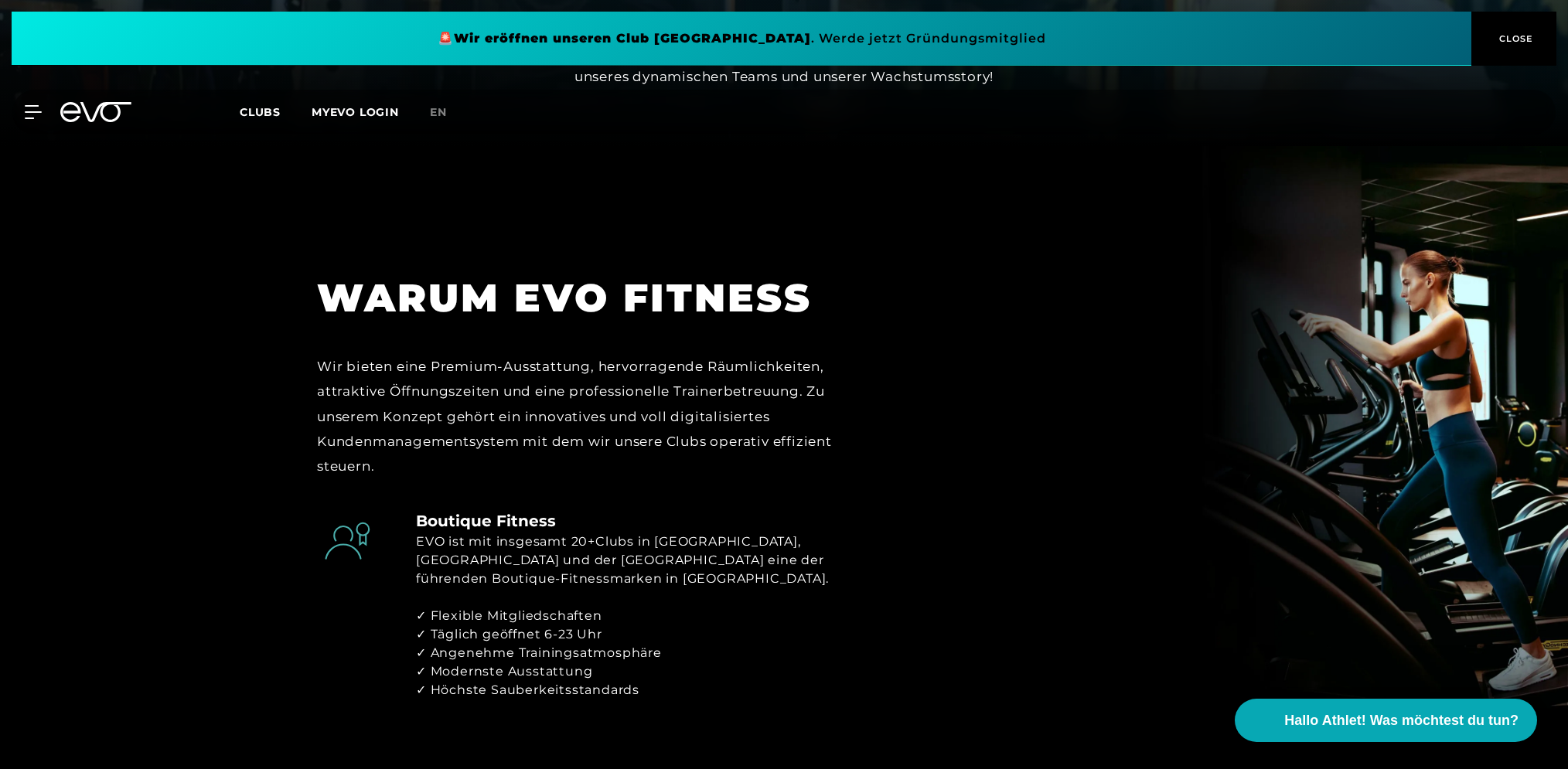
scroll to position [0, 0]
